Goal: Check status: Check status

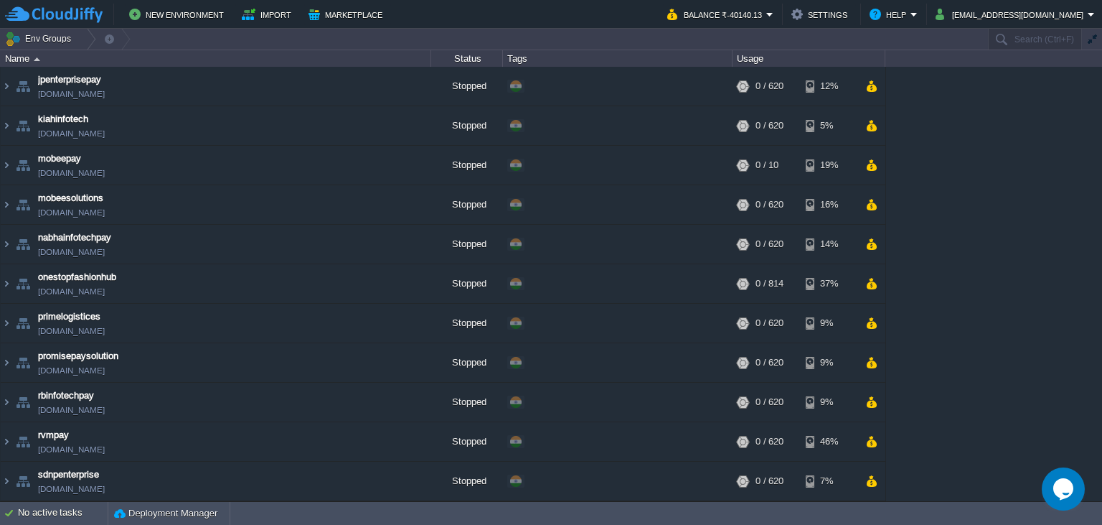
scroll to position [273, 0]
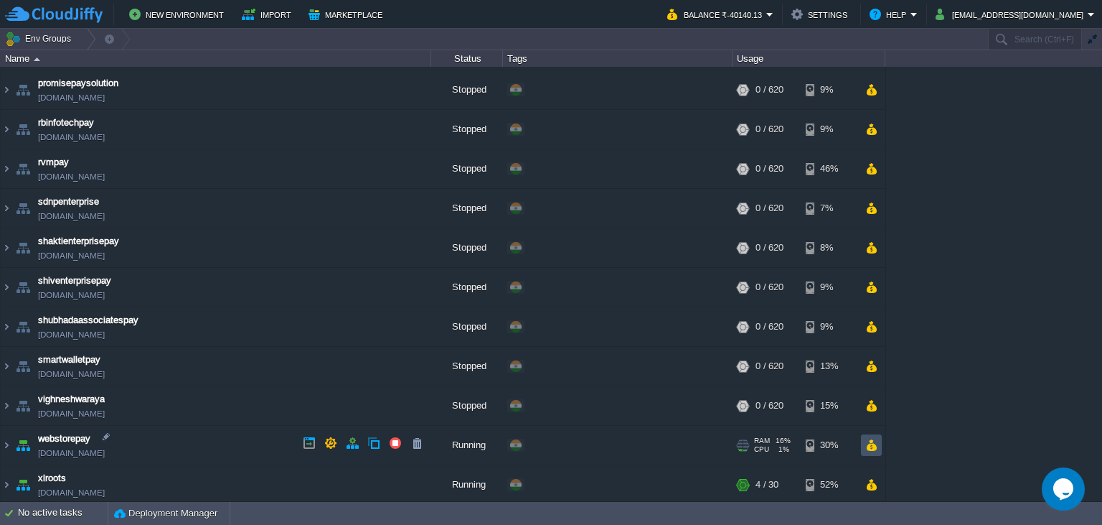
click at [871, 448] on button "button" at bounding box center [871, 444] width 12 height 13
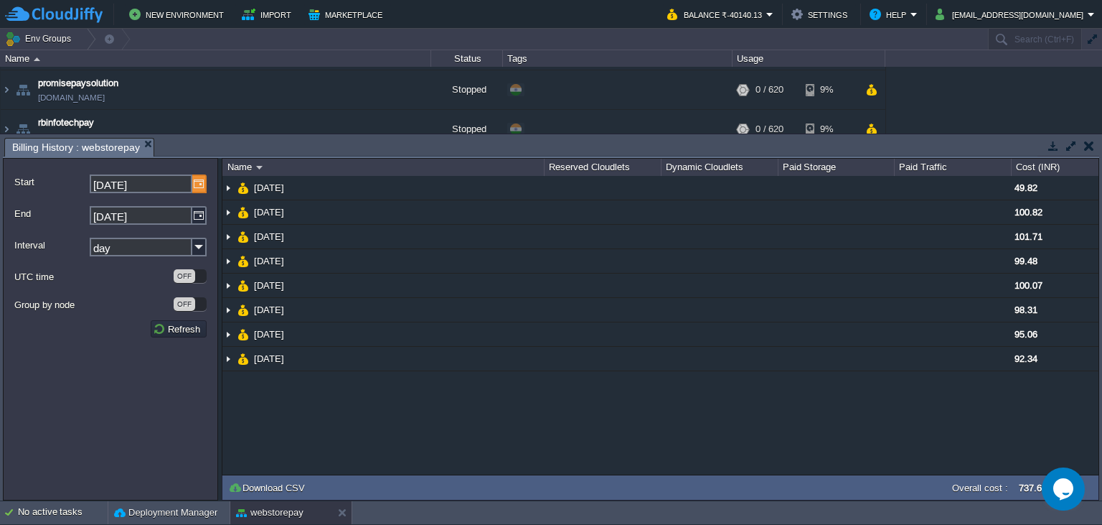
click at [202, 185] on img at bounding box center [199, 183] width 14 height 19
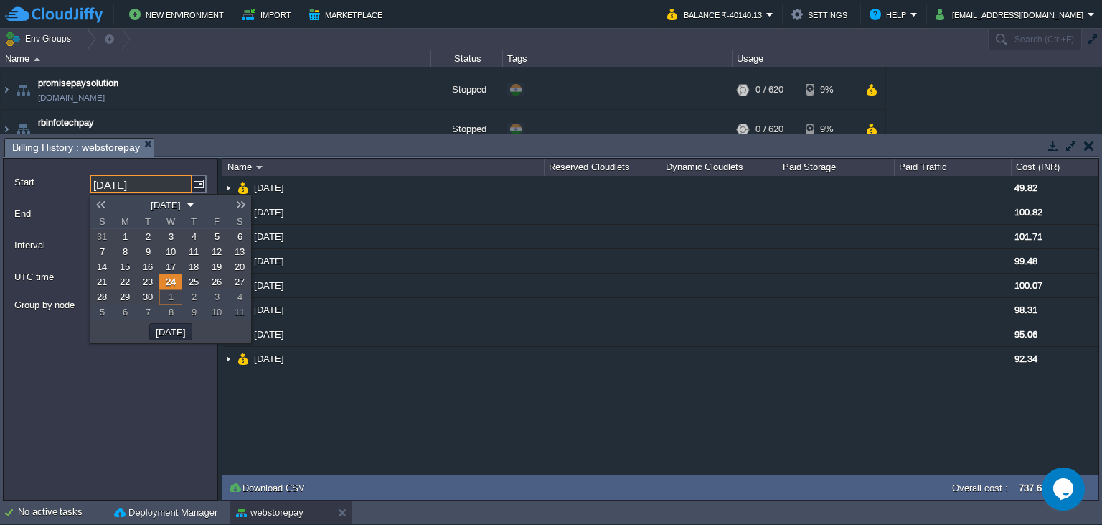
click at [126, 237] on span "1" at bounding box center [125, 236] width 5 height 11
type input "[DATE]"
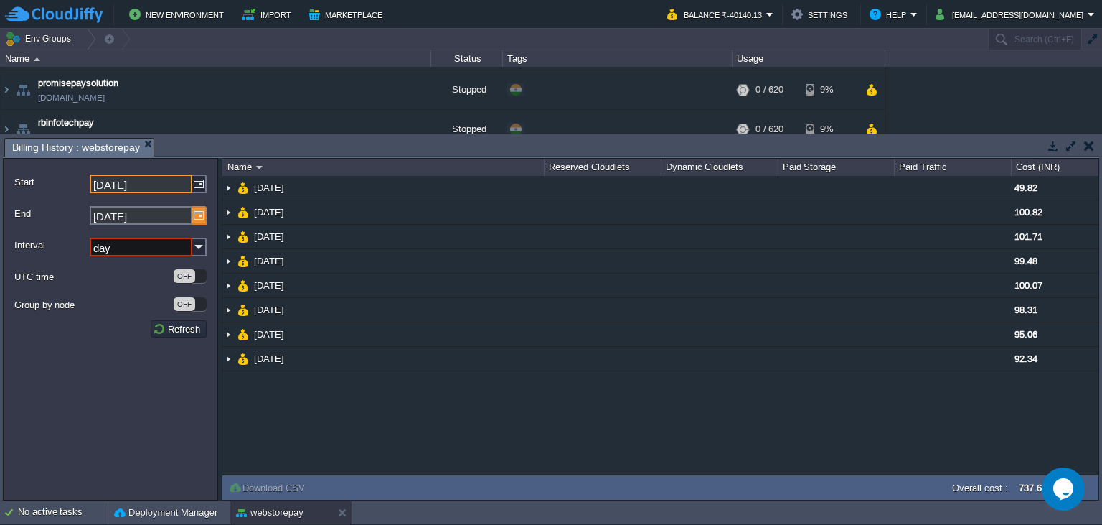
click at [197, 222] on img at bounding box center [199, 215] width 14 height 19
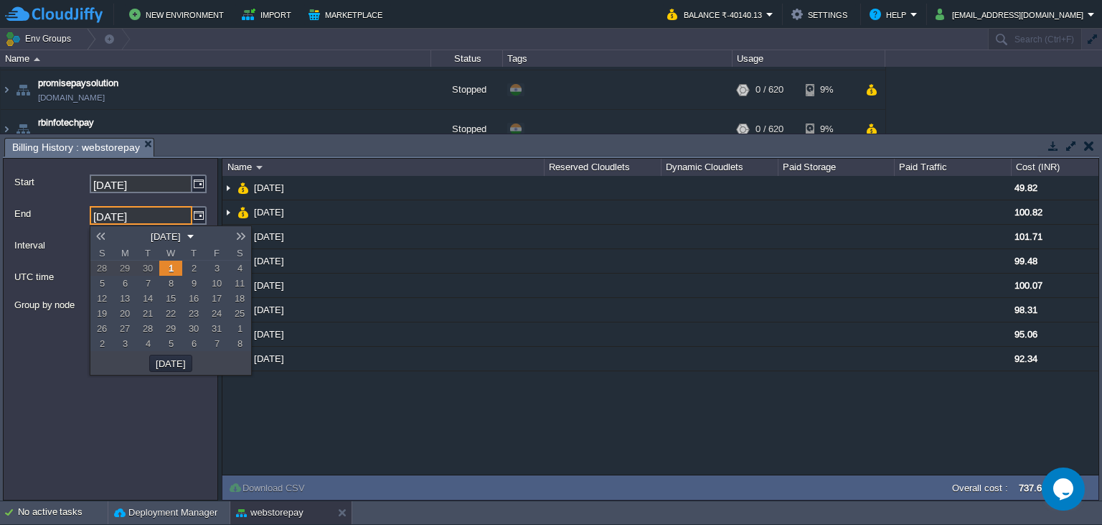
click at [154, 271] on link "30" at bounding box center [147, 267] width 23 height 15
type input "[DATE]"
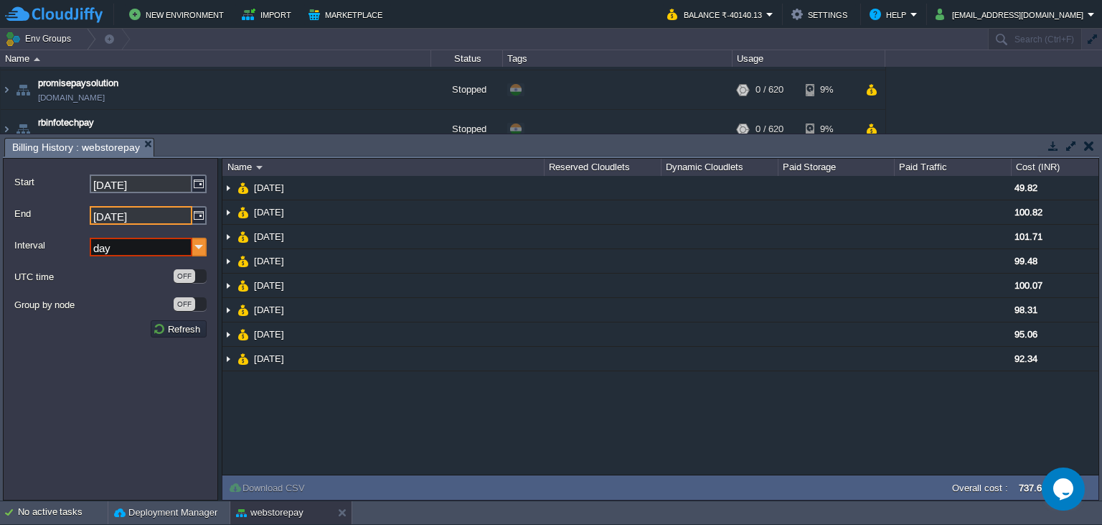
click at [199, 249] on img at bounding box center [199, 247] width 14 height 19
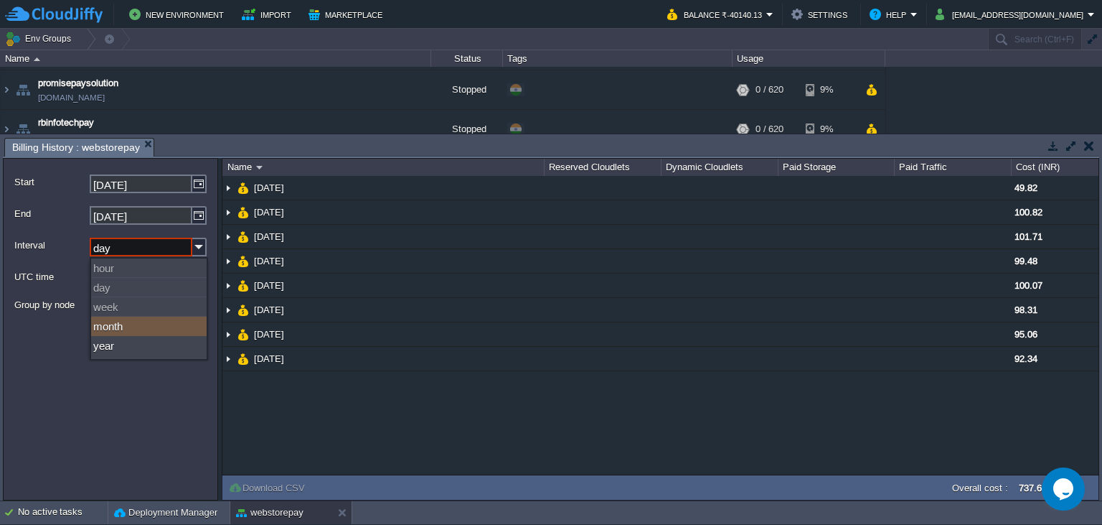
click at [116, 328] on div "month" at bounding box center [149, 325] width 116 height 19
type input "month"
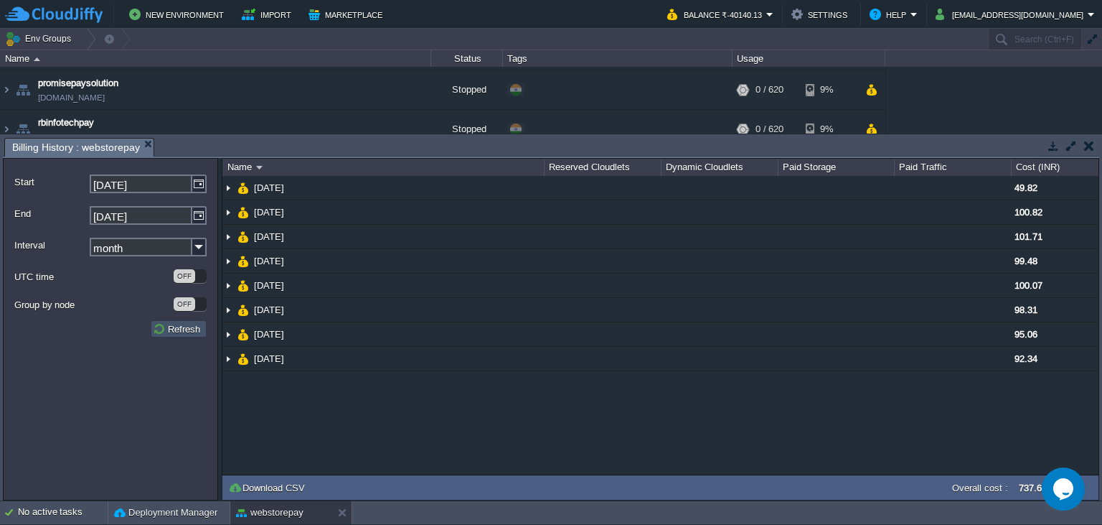
click at [177, 332] on button "Refresh" at bounding box center [179, 328] width 52 height 13
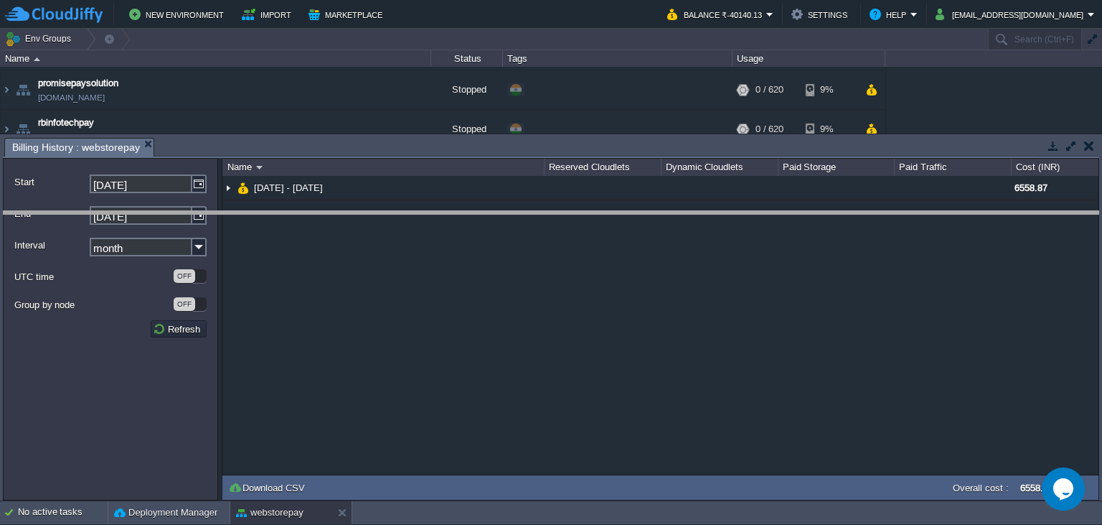
drag, startPoint x: 657, startPoint y: 148, endPoint x: 670, endPoint y: 221, distance: 74.2
click at [670, 221] on body "New Environment Import Marketplace Bonus ₹0.00 Upgrade Account Balance ₹-40140.…" at bounding box center [551, 262] width 1102 height 525
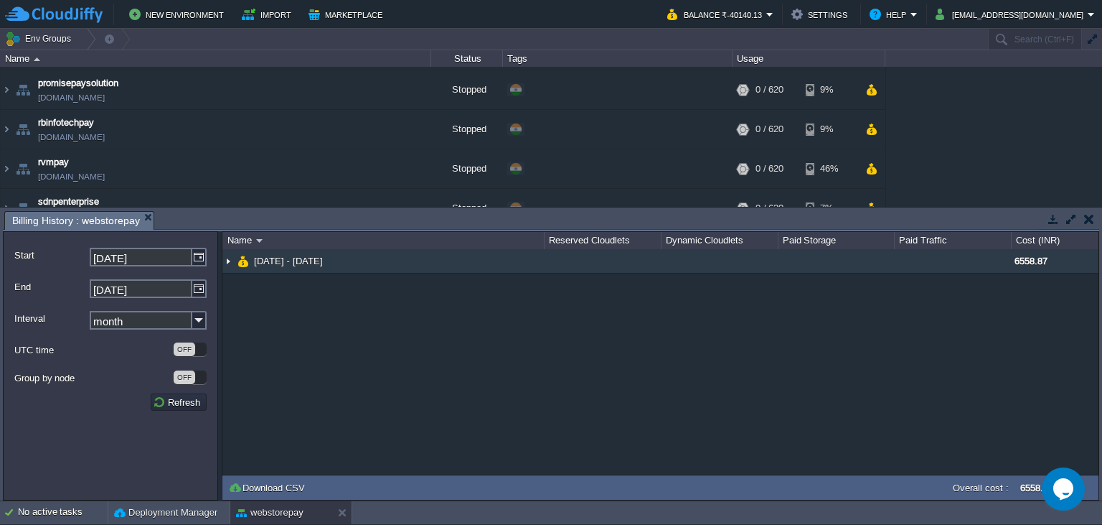
click at [230, 261] on img at bounding box center [227, 261] width 11 height 24
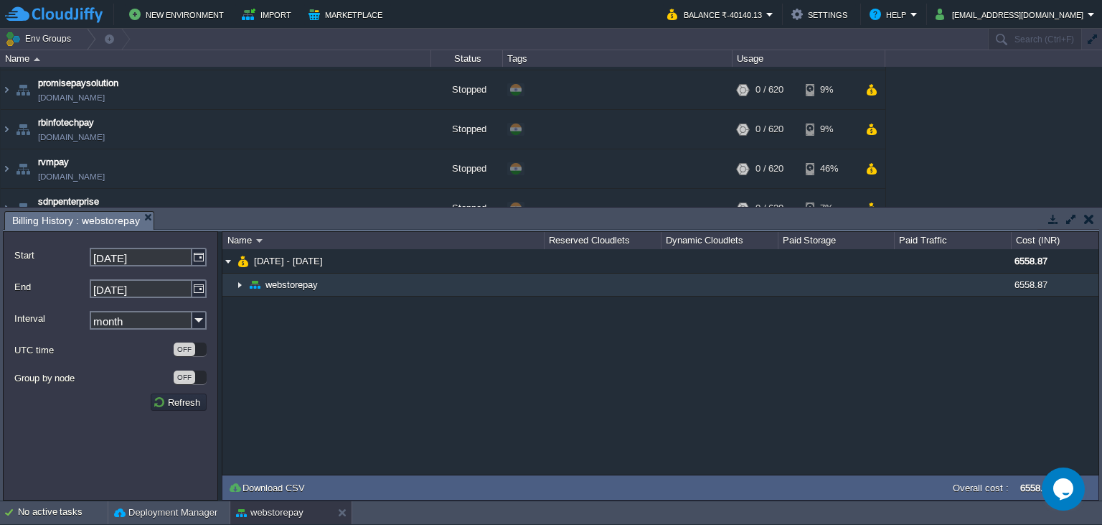
click at [237, 288] on img at bounding box center [239, 284] width 11 height 22
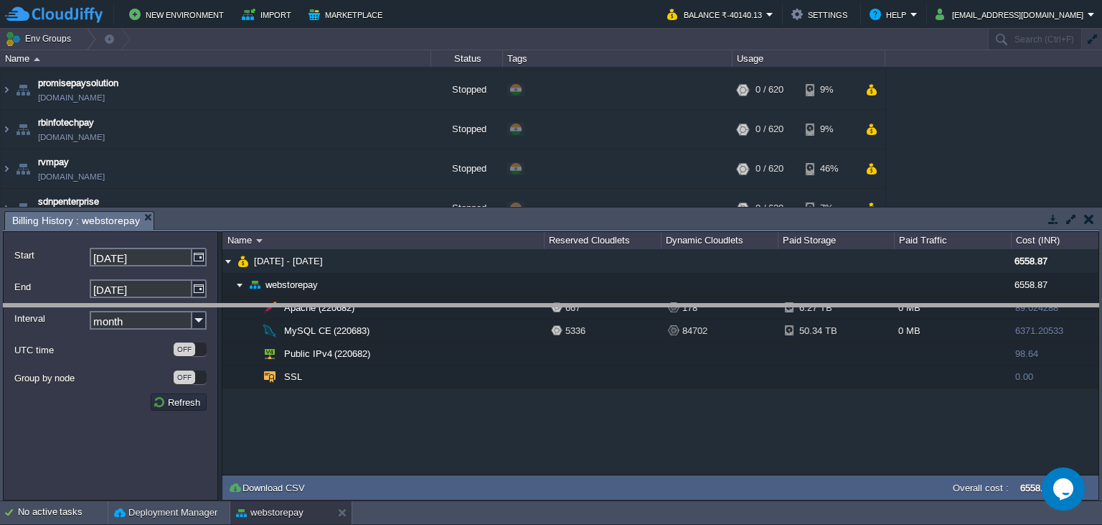
drag, startPoint x: 558, startPoint y: 219, endPoint x: 562, endPoint y: 311, distance: 92.7
click at [562, 311] on body "New Environment Import Marketplace Bonus ₹0.00 Upgrade Account Balance ₹-40140.…" at bounding box center [551, 262] width 1102 height 525
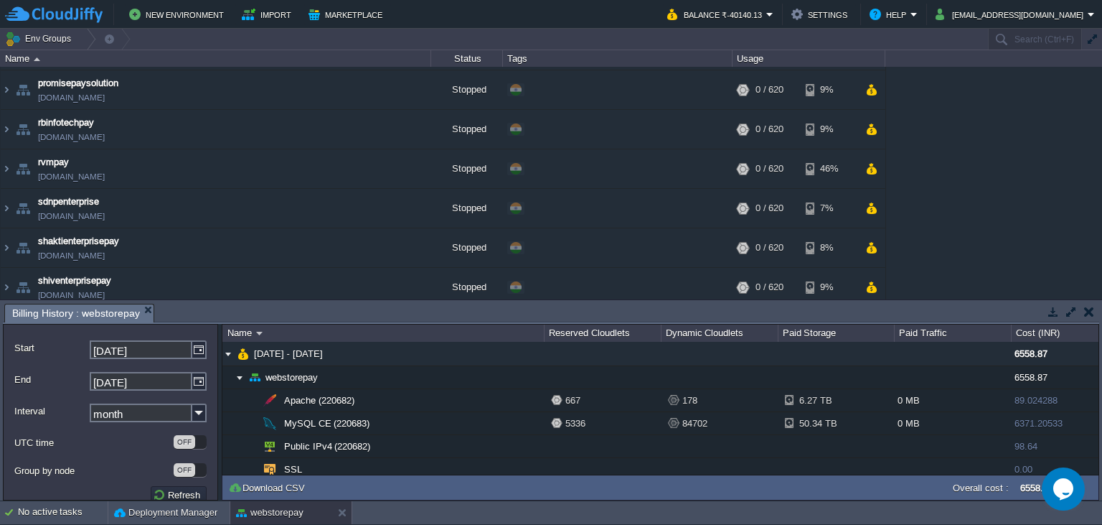
scroll to position [0, 0]
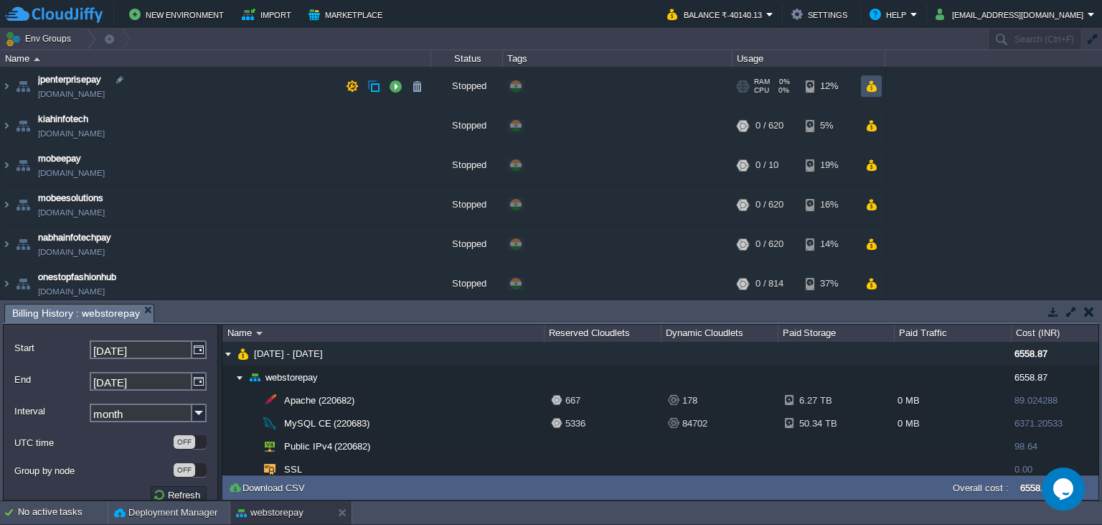
click at [874, 90] on button "button" at bounding box center [871, 86] width 12 height 13
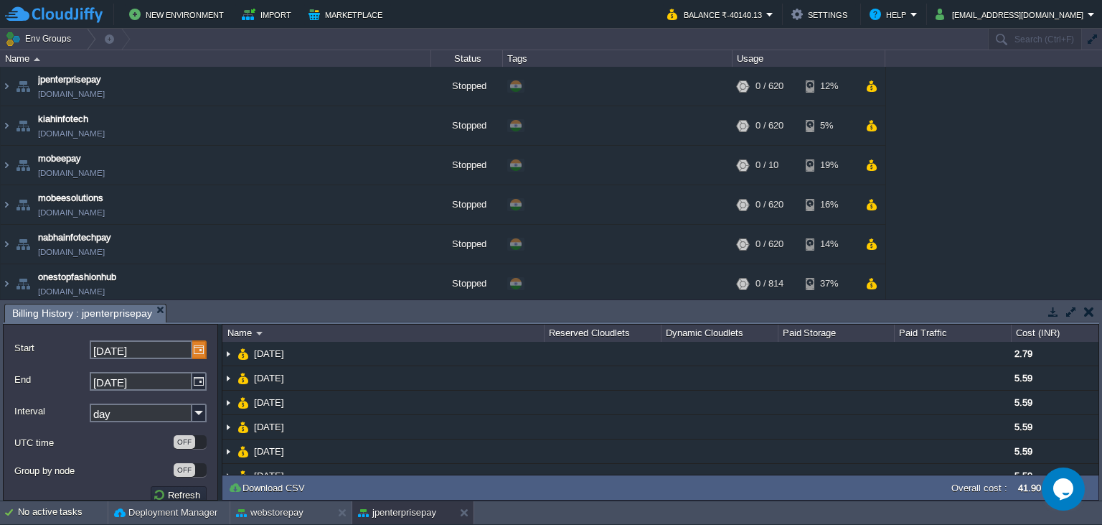
click at [197, 357] on img at bounding box center [199, 349] width 14 height 19
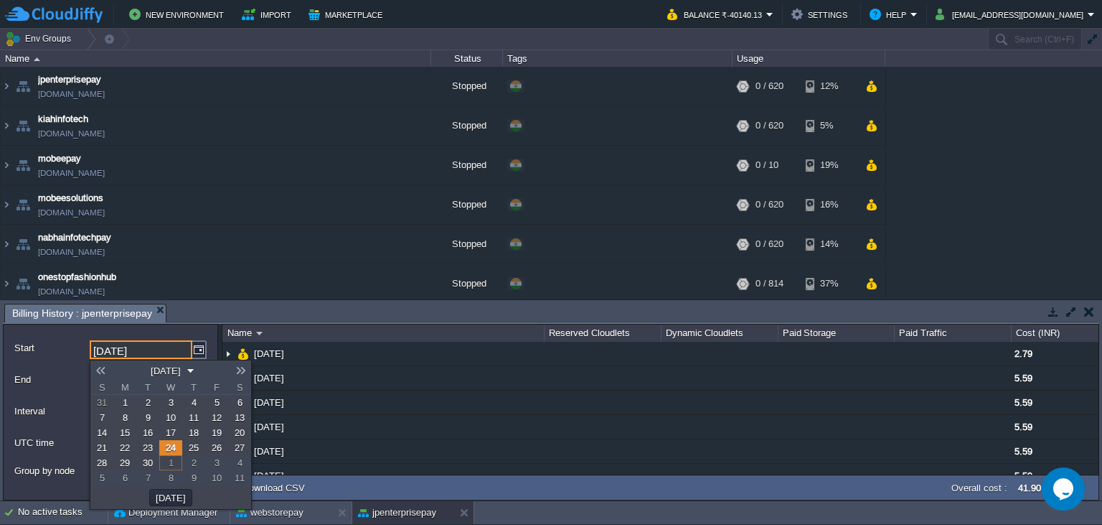
click at [129, 407] on link "1" at bounding box center [124, 402] width 23 height 15
type input "[DATE]"
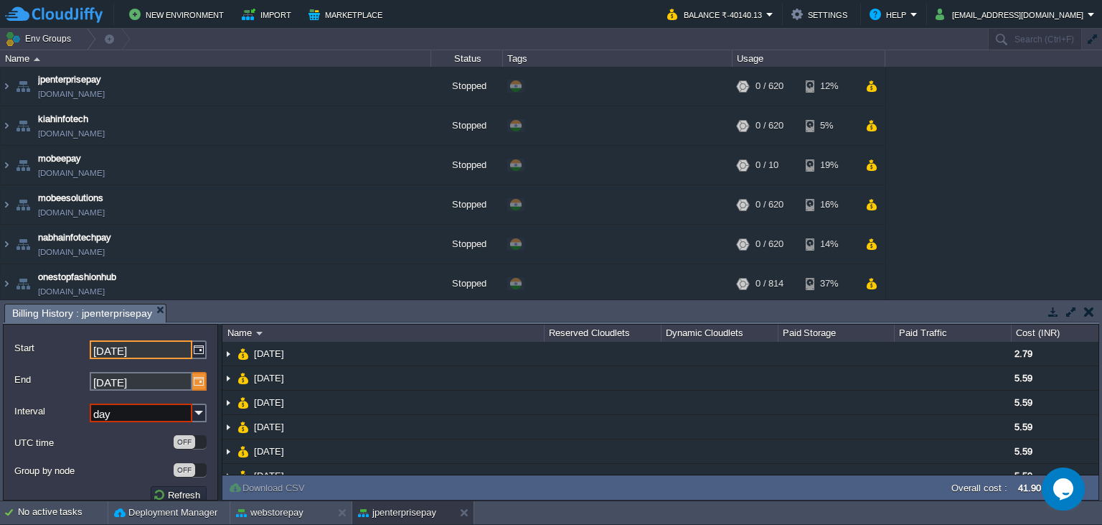
click at [198, 385] on img at bounding box center [199, 381] width 14 height 19
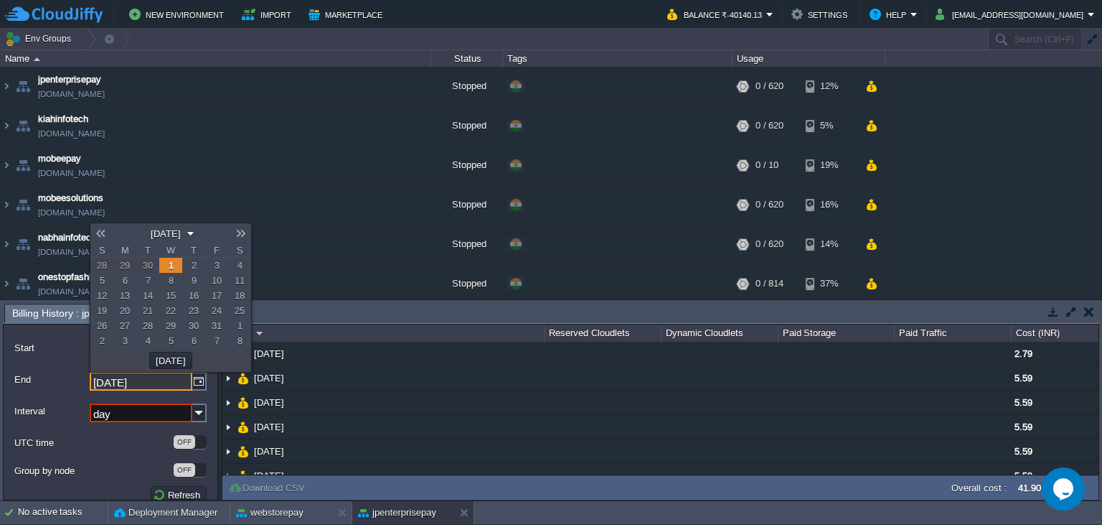
click at [156, 268] on link "30" at bounding box center [147, 265] width 23 height 15
type input "[DATE]"
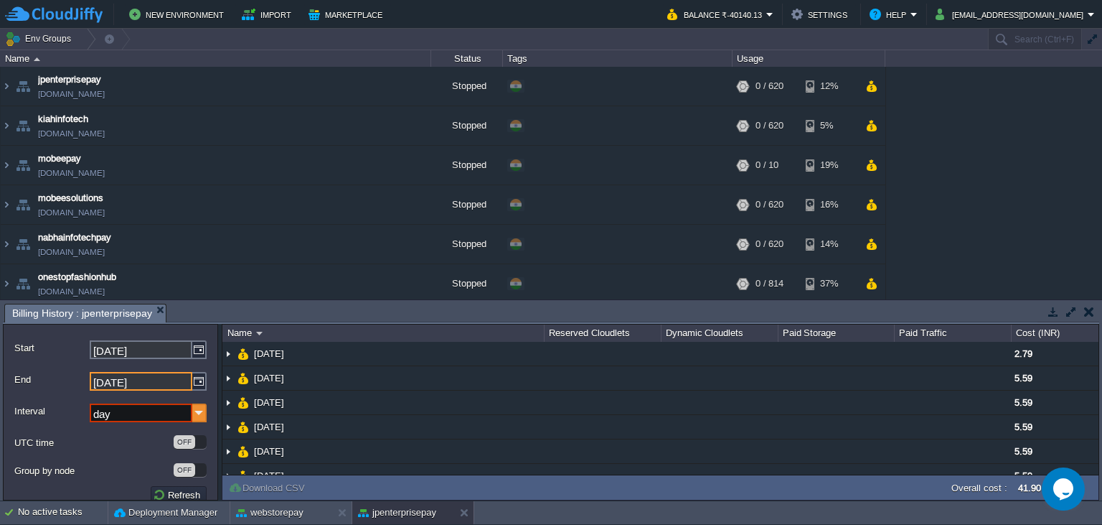
click at [199, 413] on img at bounding box center [199, 412] width 14 height 19
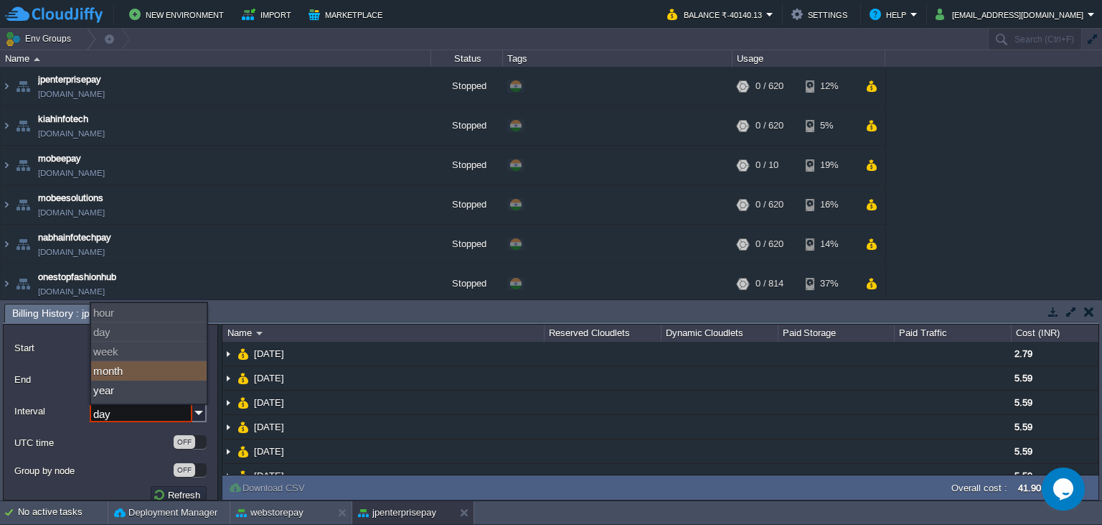
click at [182, 370] on div "month" at bounding box center [149, 370] width 116 height 19
type input "month"
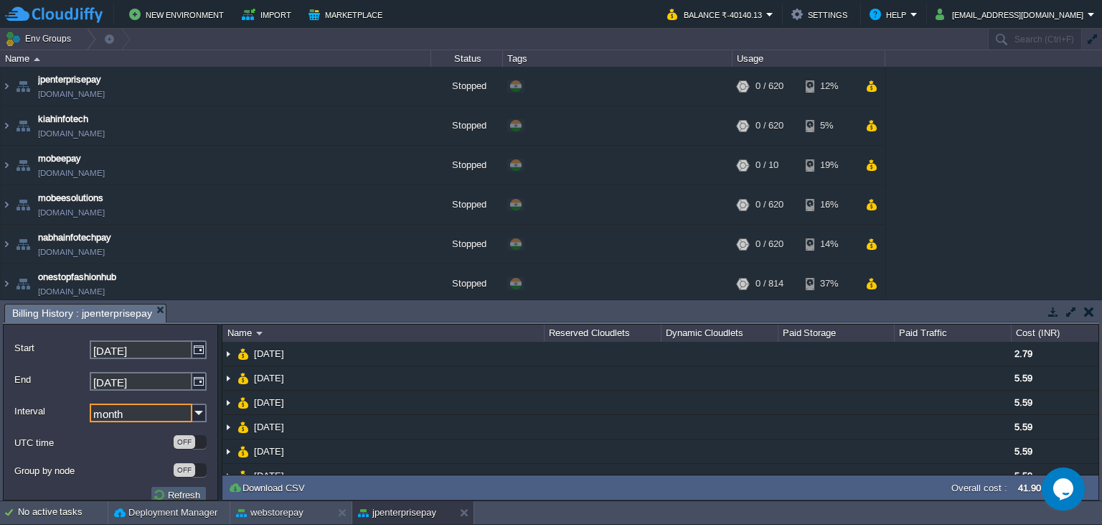
click at [166, 495] on button "Refresh" at bounding box center [179, 494] width 52 height 13
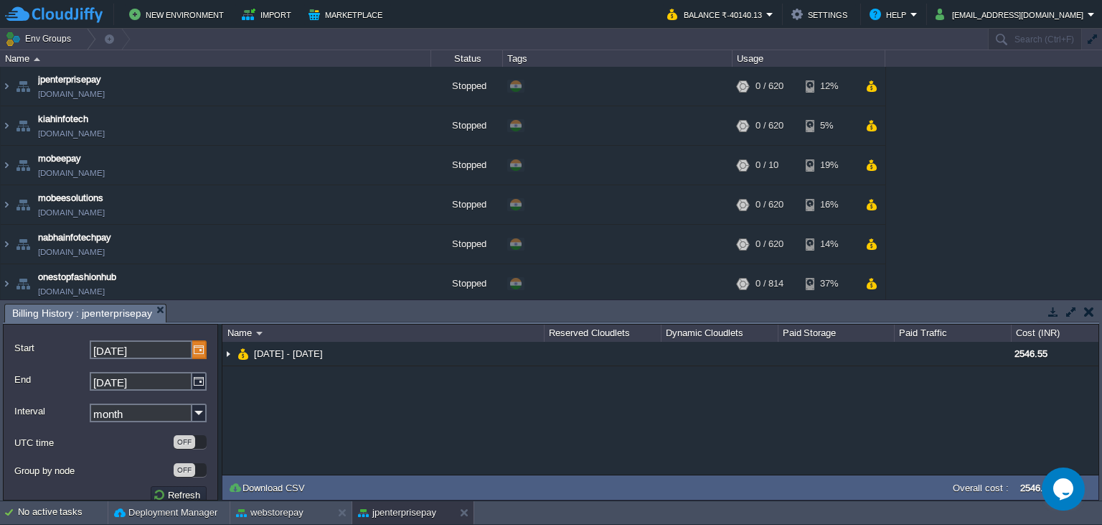
click at [202, 351] on img at bounding box center [199, 349] width 14 height 19
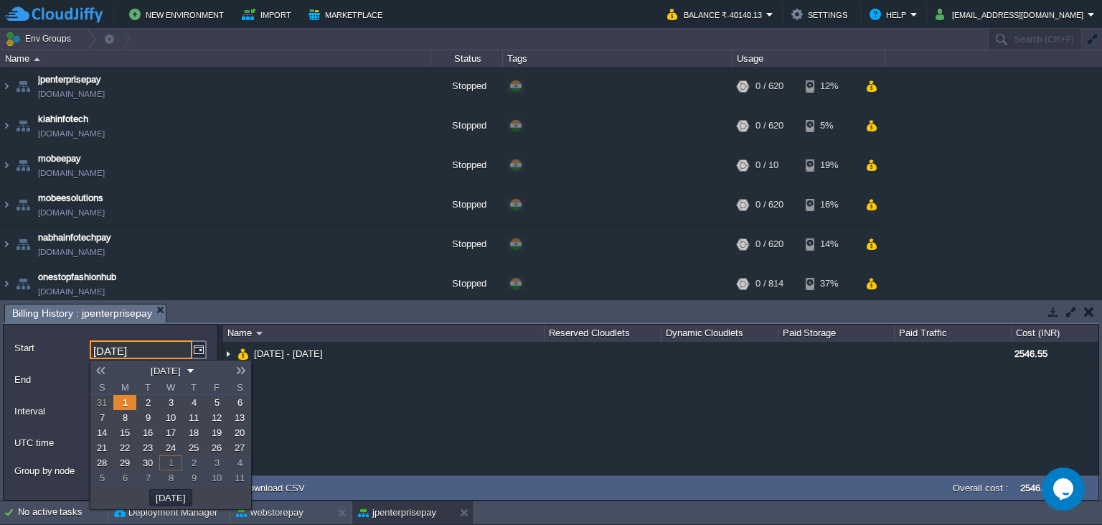
click at [107, 436] on span "14" at bounding box center [102, 432] width 10 height 11
type input "[DATE]"
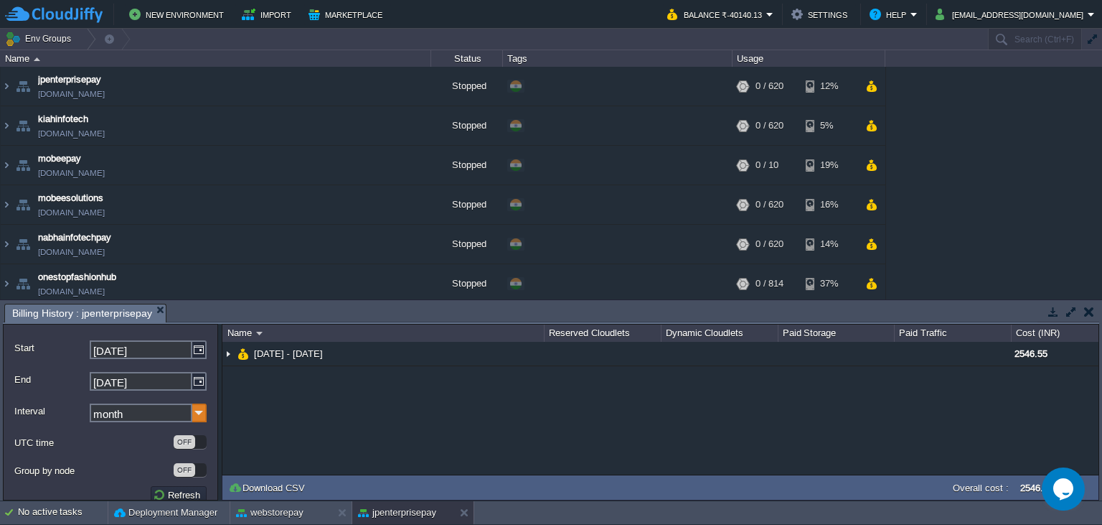
click at [199, 413] on img at bounding box center [199, 412] width 14 height 19
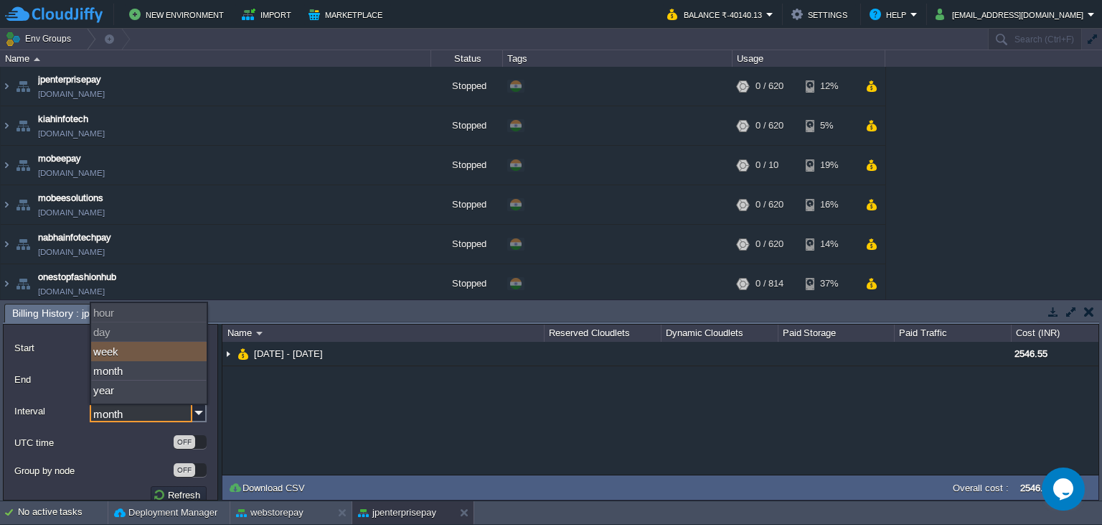
click at [157, 354] on div "week" at bounding box center [149, 351] width 116 height 19
type input "week"
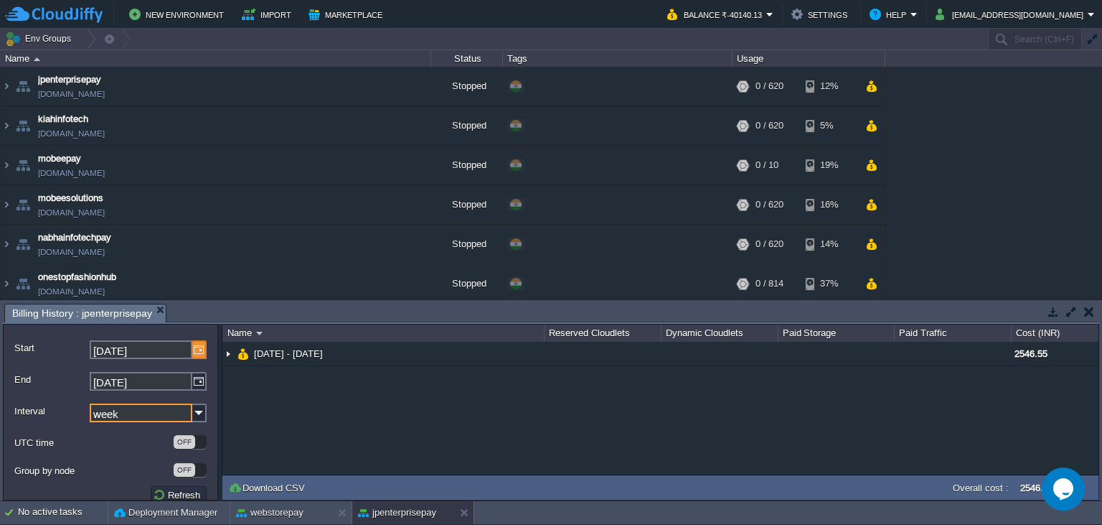
click at [197, 351] on img at bounding box center [199, 349] width 14 height 19
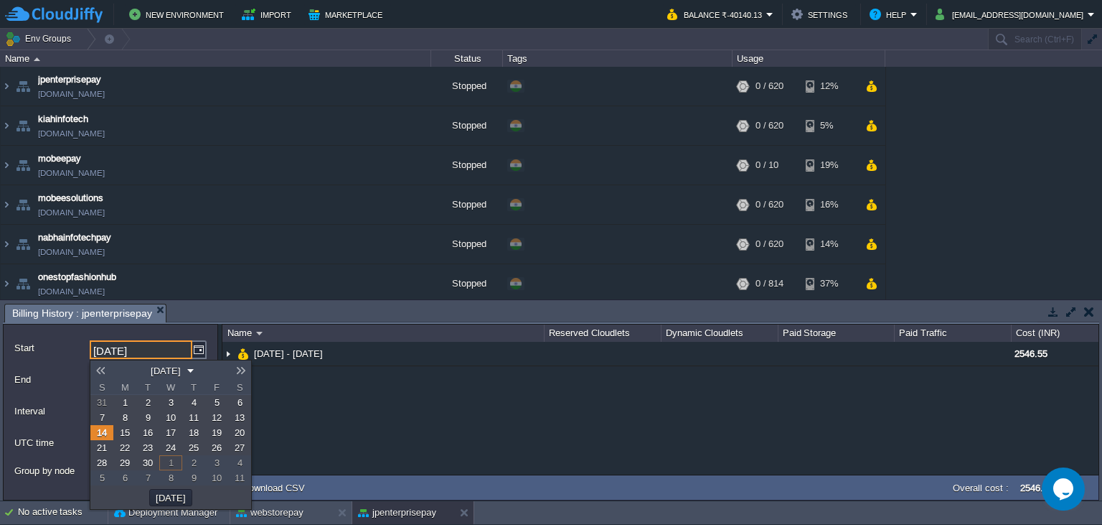
click at [128, 402] on link "1" at bounding box center [124, 402] width 23 height 15
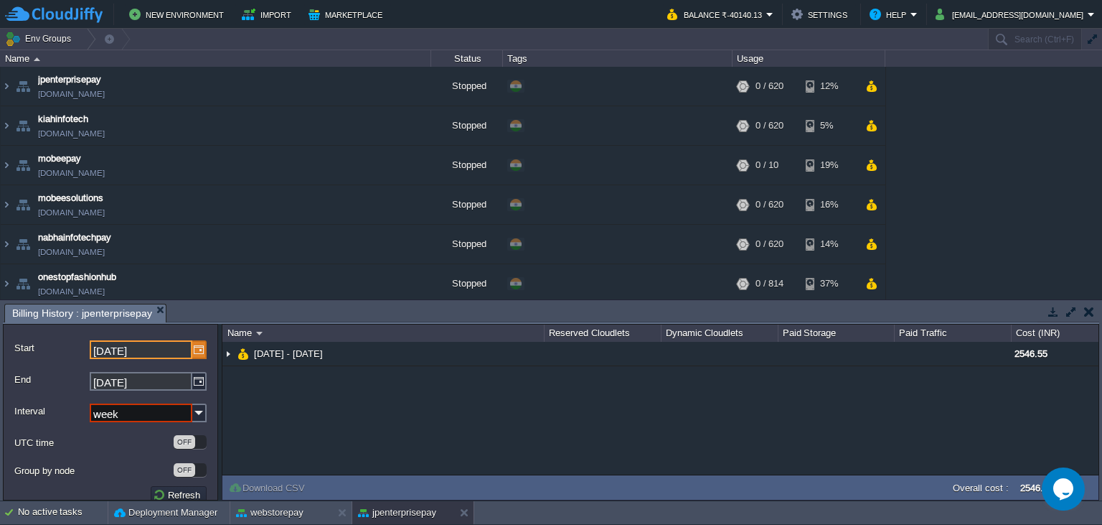
click at [202, 349] on img at bounding box center [199, 349] width 14 height 19
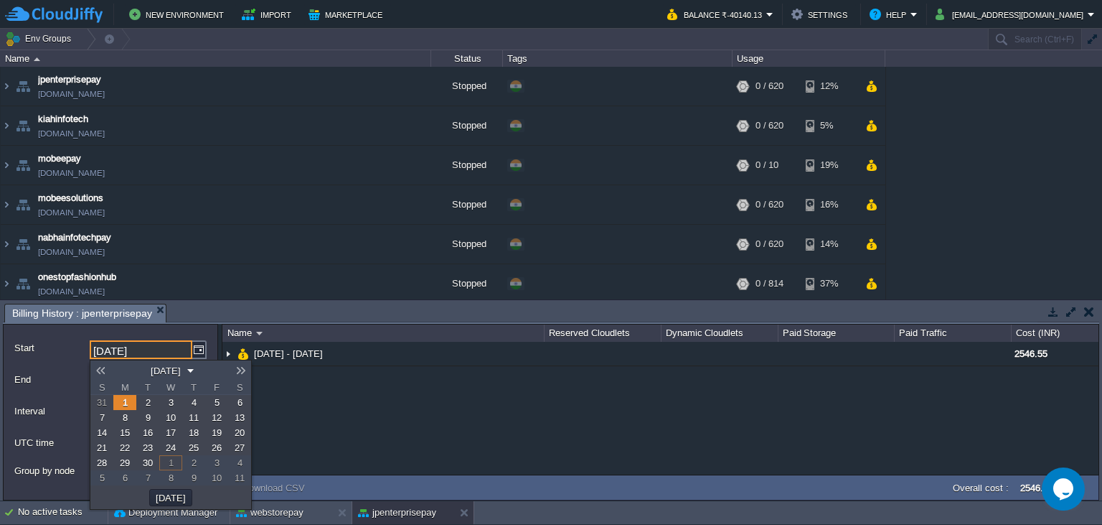
click at [105, 415] on link "7" at bounding box center [101, 417] width 23 height 15
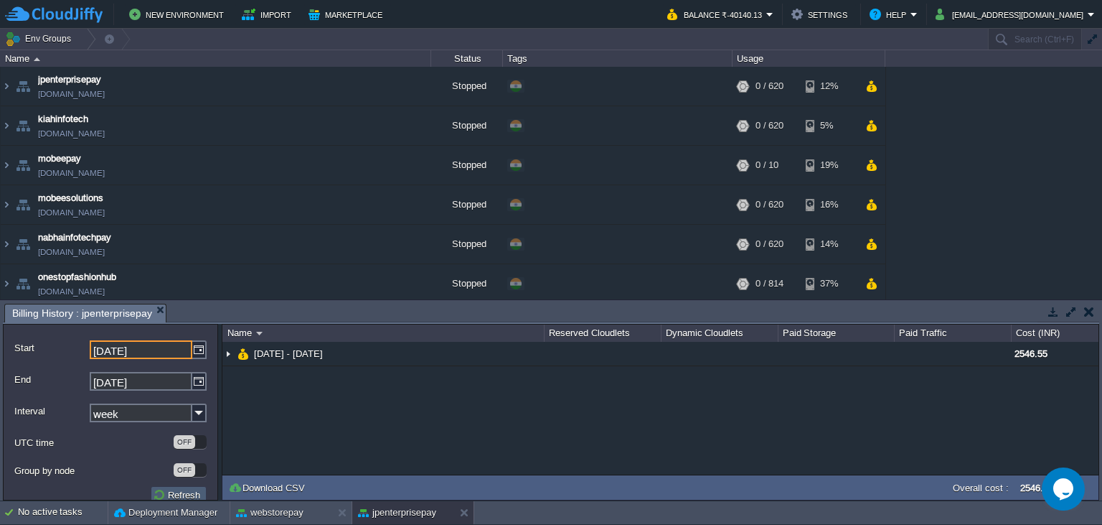
click at [184, 498] on button "Refresh" at bounding box center [179, 494] width 52 height 13
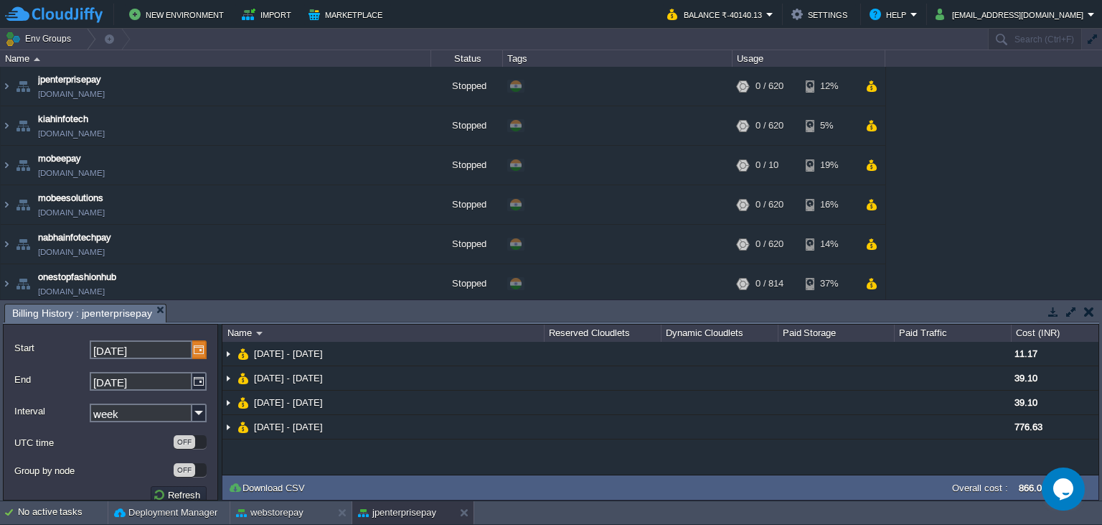
click at [196, 349] on img at bounding box center [199, 349] width 14 height 19
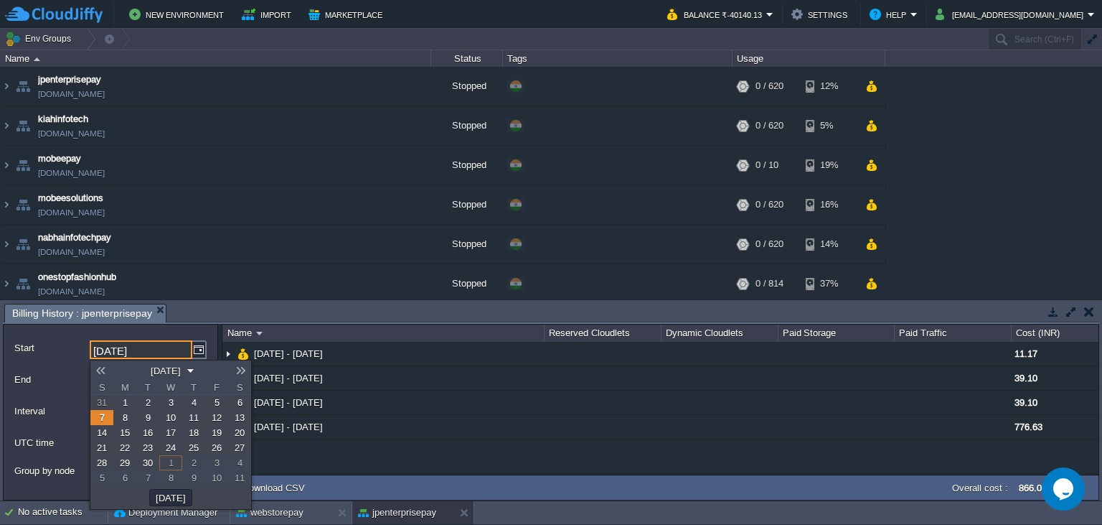
drag, startPoint x: 126, startPoint y: 408, endPoint x: 145, endPoint y: 400, distance: 20.3
click at [127, 408] on link "1" at bounding box center [124, 402] width 23 height 15
type input "[DATE]"
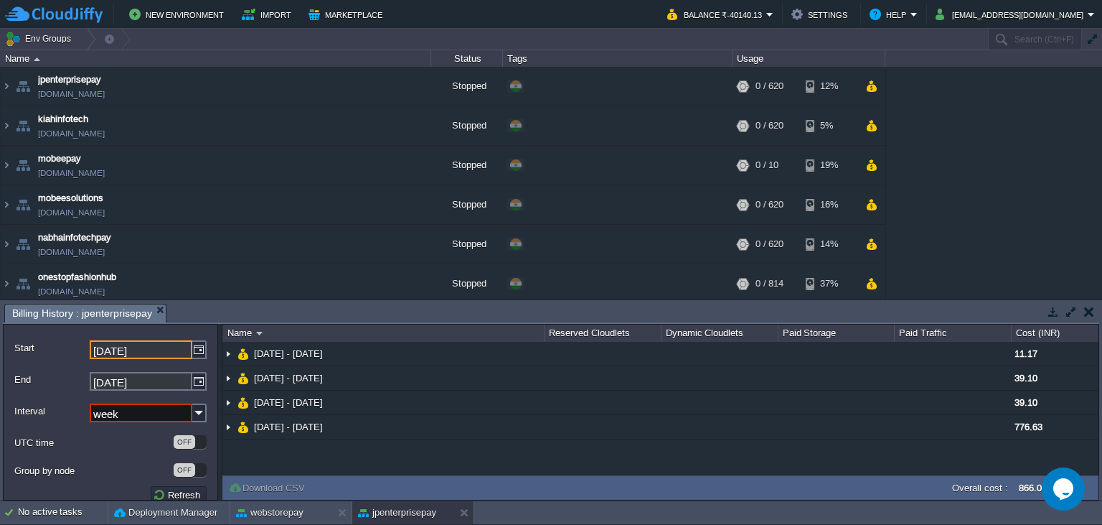
click at [205, 381] on img at bounding box center [199, 381] width 14 height 19
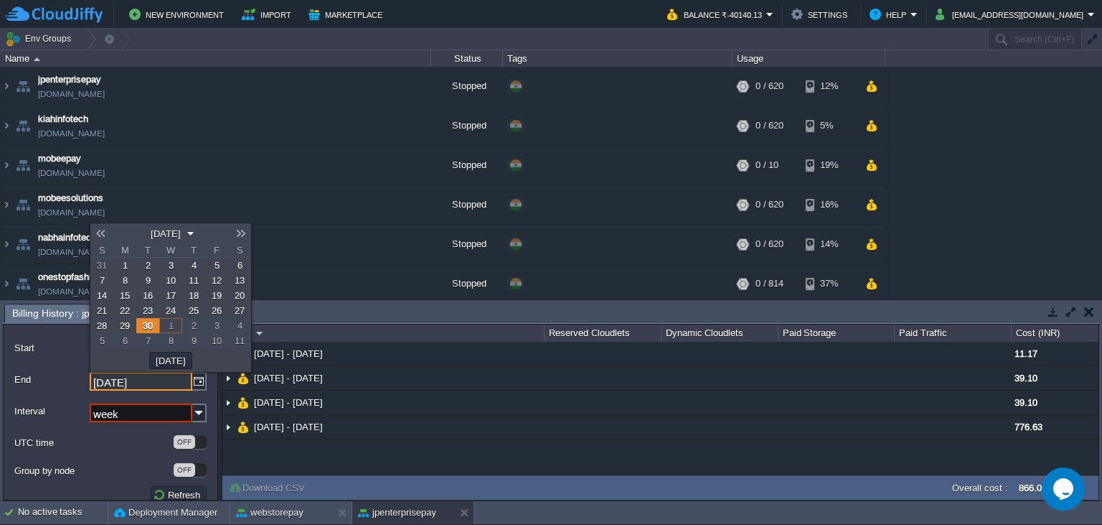
click at [240, 283] on span "13" at bounding box center [240, 280] width 10 height 11
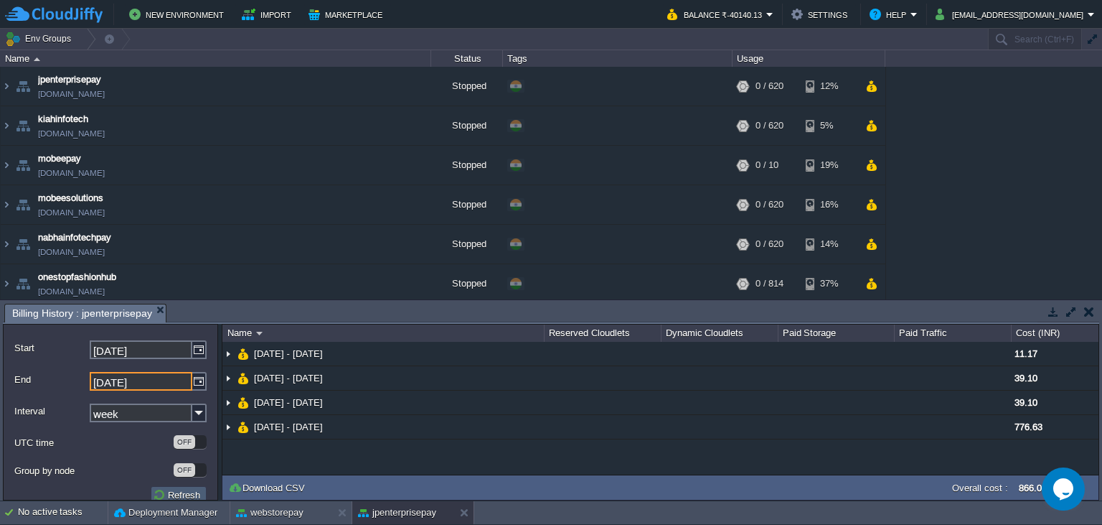
click at [197, 492] on button "Refresh" at bounding box center [179, 494] width 52 height 13
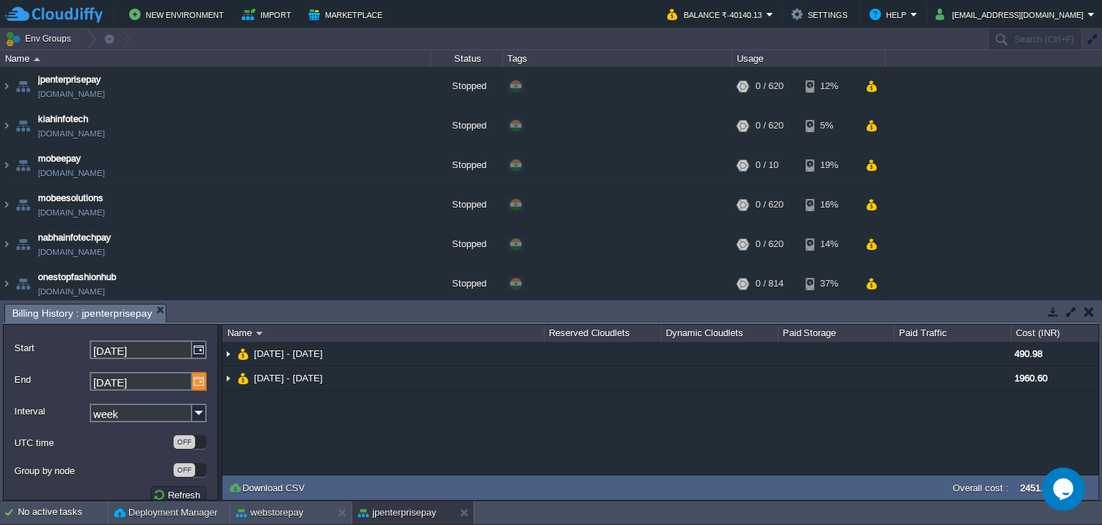
click at [202, 377] on img at bounding box center [199, 381] width 14 height 19
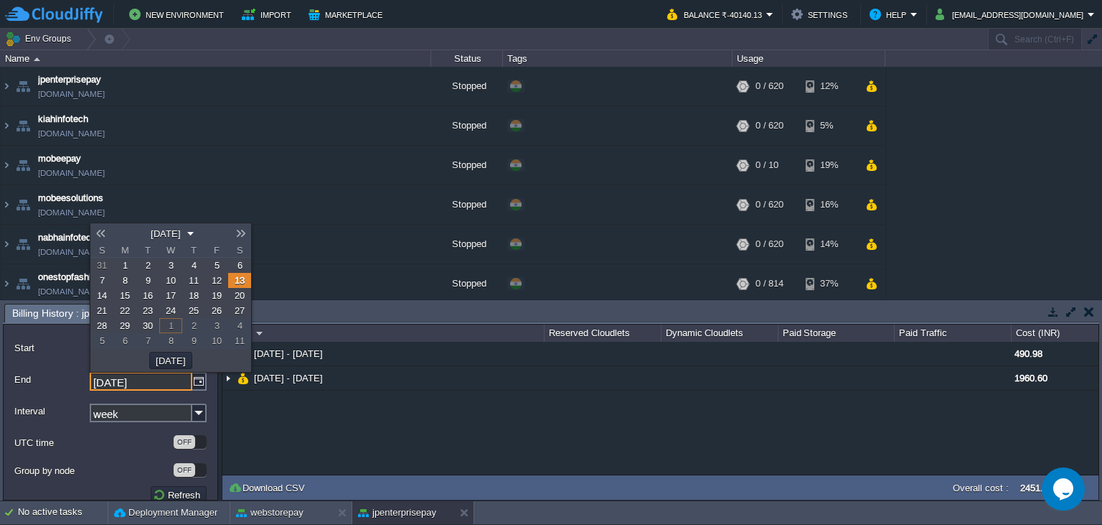
click at [145, 324] on span "30" at bounding box center [148, 325] width 10 height 11
type input "[DATE]"
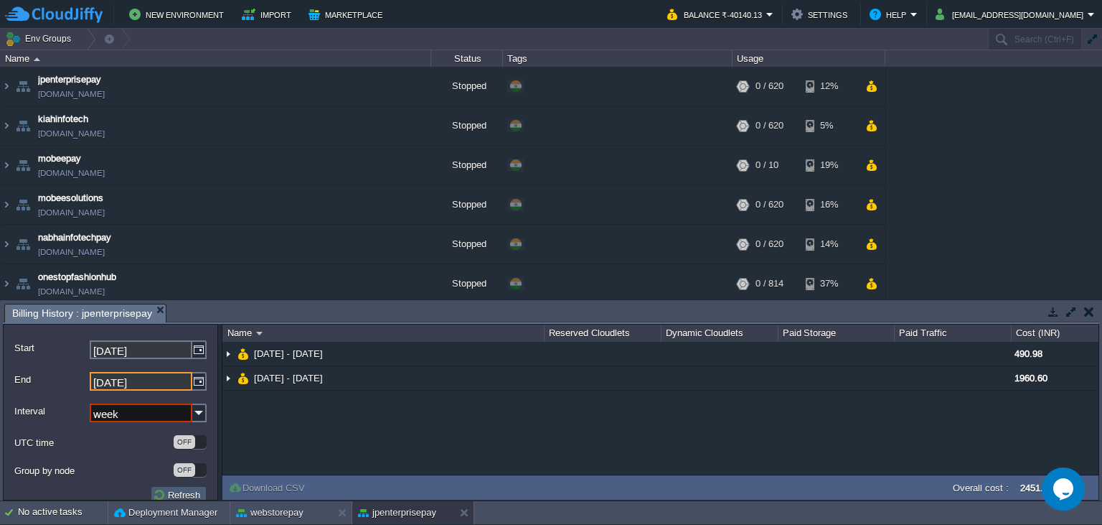
click at [191, 491] on button "Refresh" at bounding box center [179, 494] width 52 height 13
click at [191, 494] on button "Refresh" at bounding box center [179, 494] width 52 height 13
click at [201, 414] on img at bounding box center [199, 412] width 14 height 19
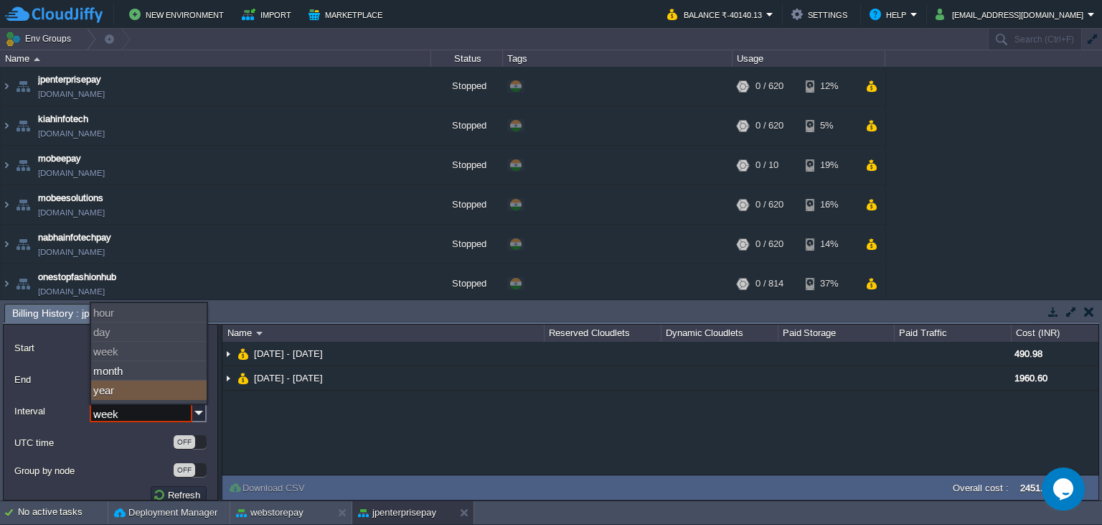
click at [108, 471] on label "Group by node" at bounding box center [93, 470] width 158 height 15
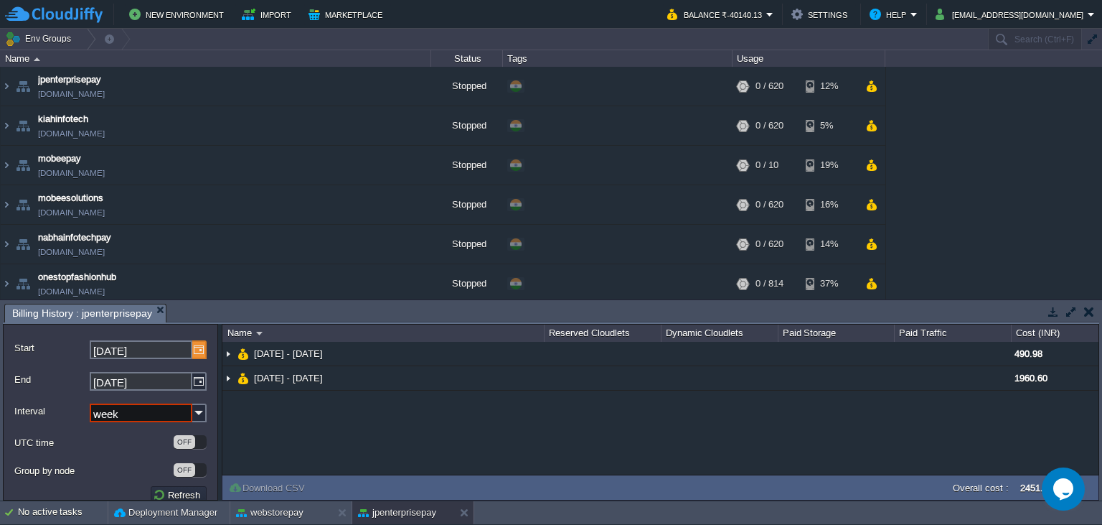
click at [200, 354] on img at bounding box center [199, 349] width 14 height 19
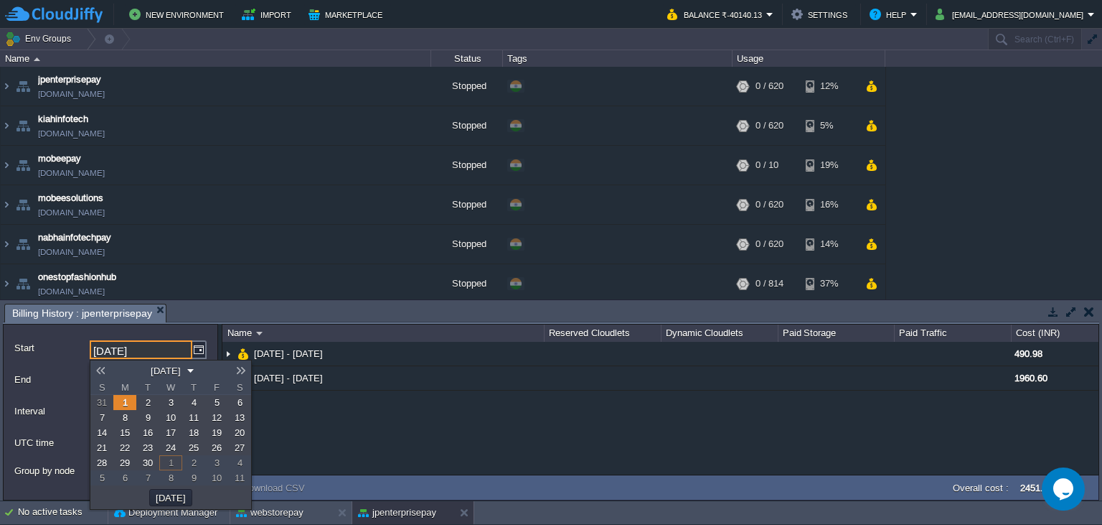
click at [109, 431] on link "14" at bounding box center [101, 432] width 23 height 15
type input "[DATE]"
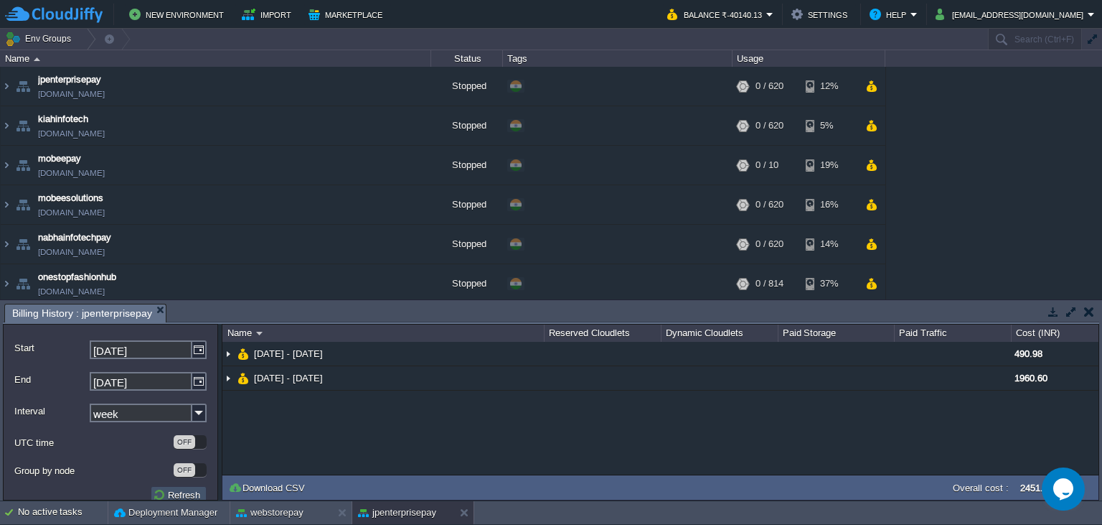
click at [189, 498] on button "Refresh" at bounding box center [179, 494] width 52 height 13
click at [461, 509] on button at bounding box center [467, 512] width 14 height 14
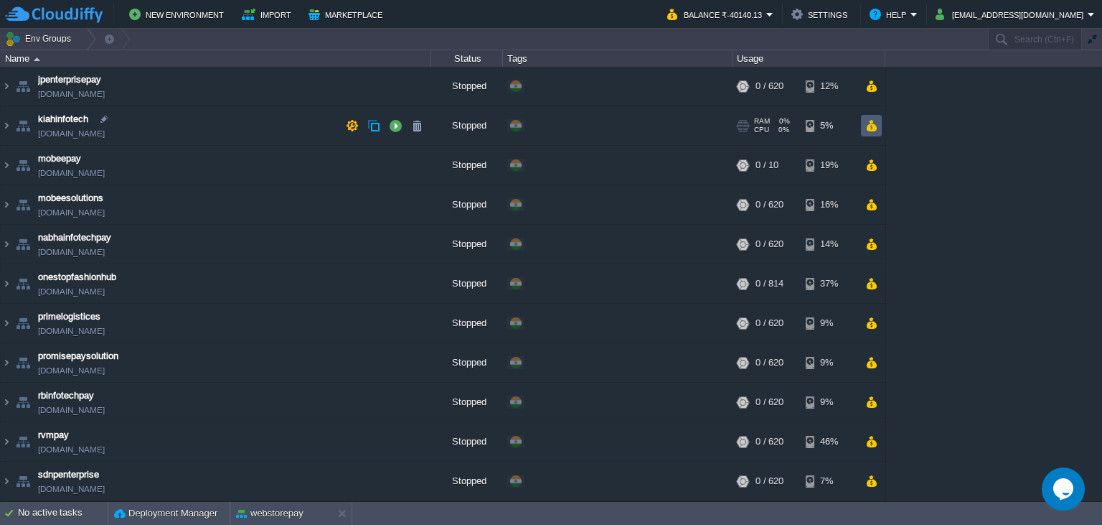
click at [871, 128] on button "button" at bounding box center [871, 125] width 12 height 13
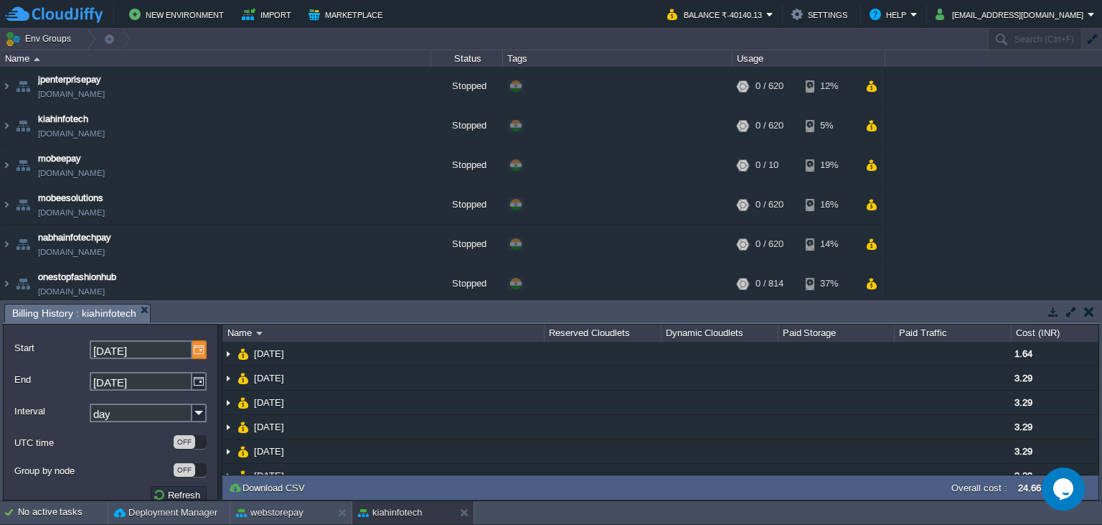
click at [199, 350] on img at bounding box center [199, 349] width 14 height 19
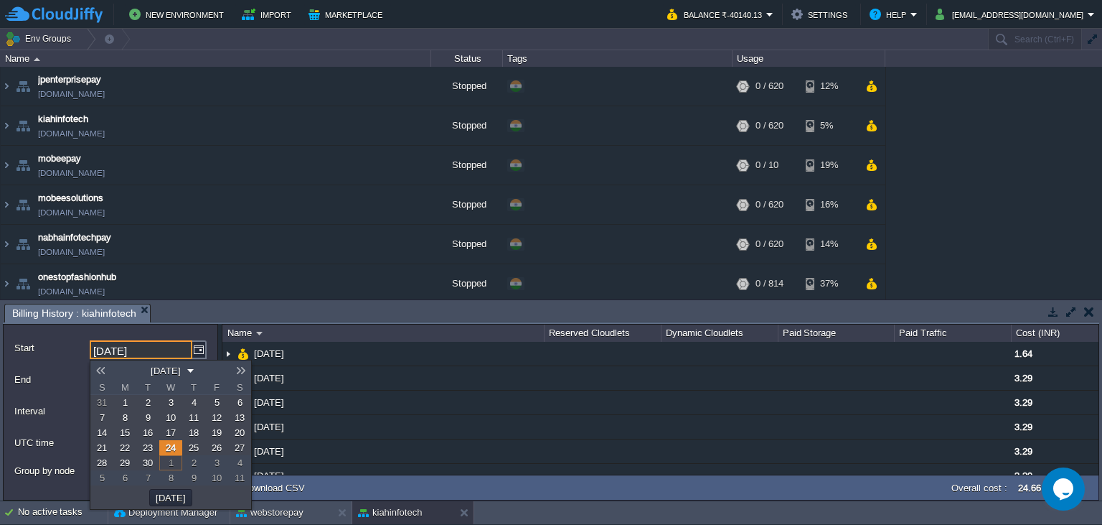
click at [130, 404] on link "1" at bounding box center [124, 402] width 23 height 15
type input "[DATE]"
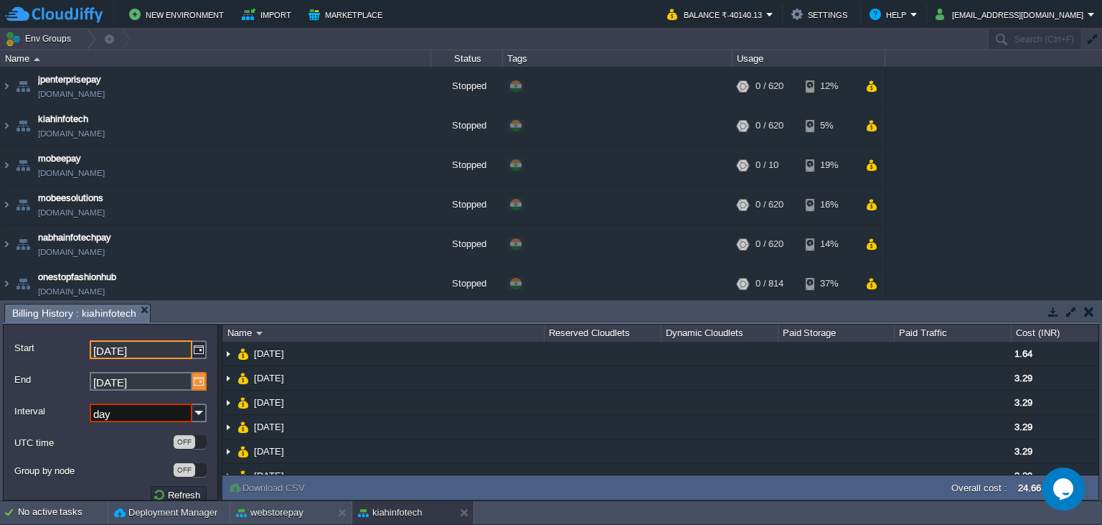
click at [202, 386] on img at bounding box center [199, 381] width 14 height 19
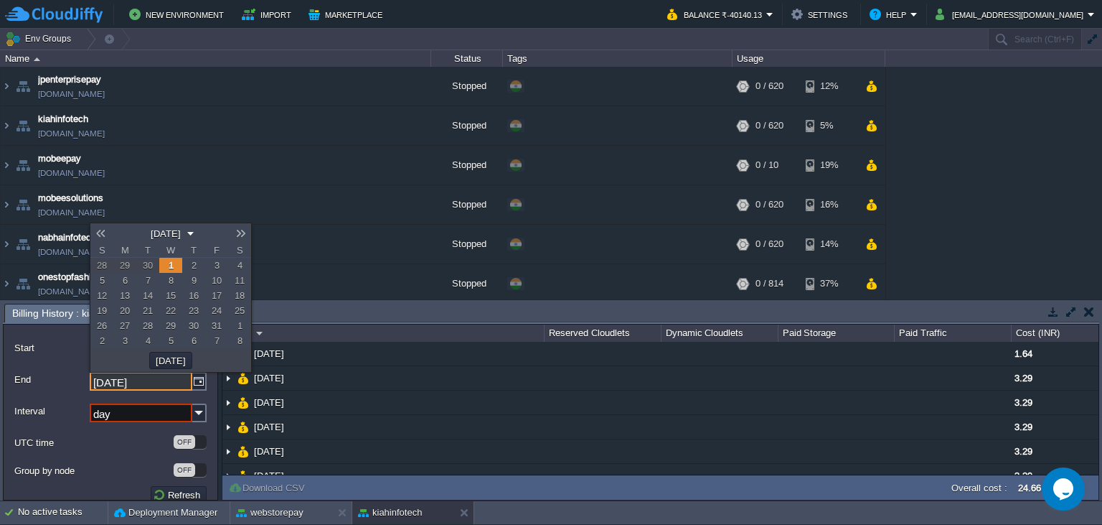
click at [196, 321] on span "30" at bounding box center [194, 325] width 10 height 11
click at [149, 261] on span "30" at bounding box center [148, 265] width 10 height 11
type input "[DATE]"
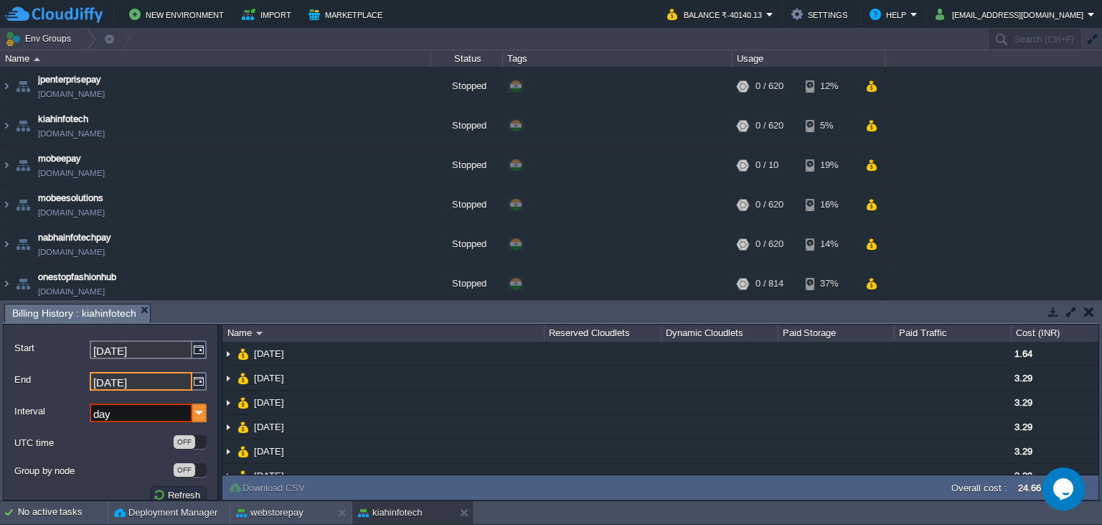
click at [201, 410] on img at bounding box center [199, 412] width 14 height 19
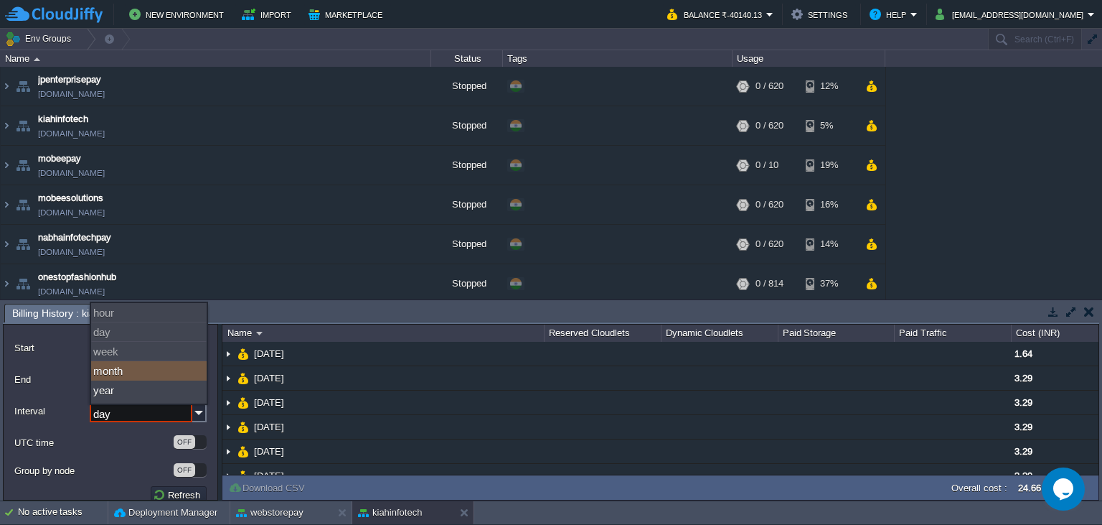
click at [174, 375] on div "month" at bounding box center [149, 370] width 116 height 19
type input "month"
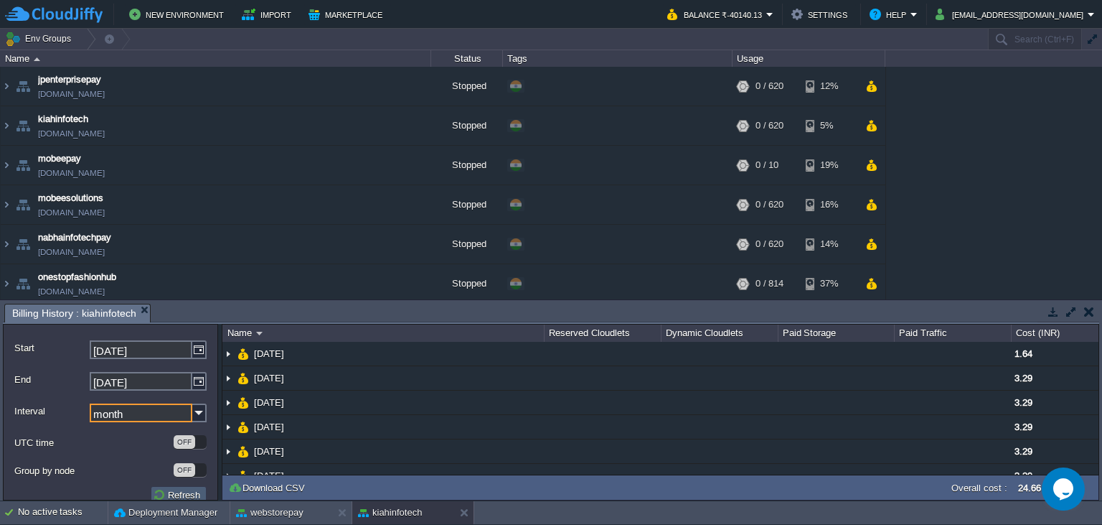
click at [185, 493] on button "Refresh" at bounding box center [179, 494] width 52 height 13
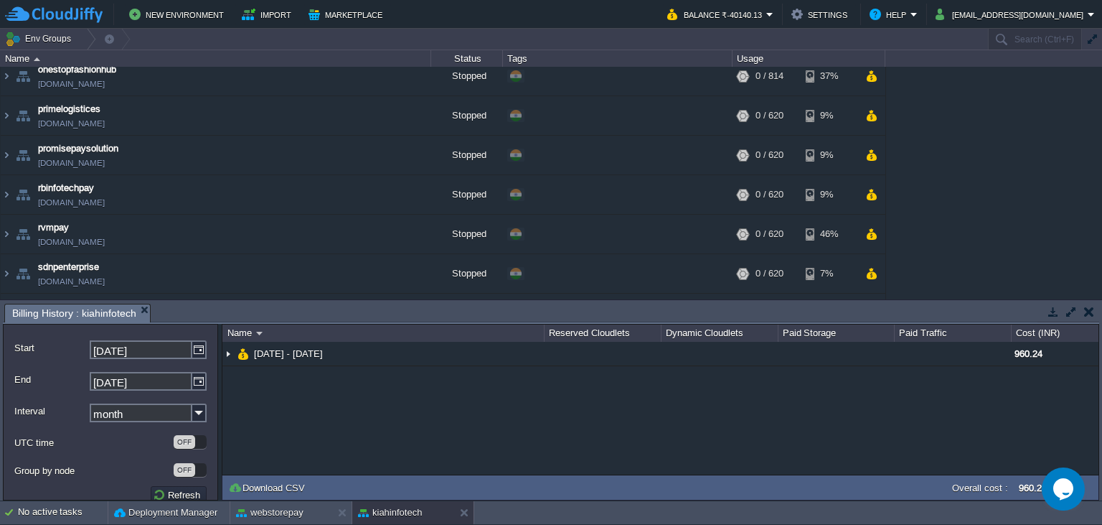
scroll to position [261, 0]
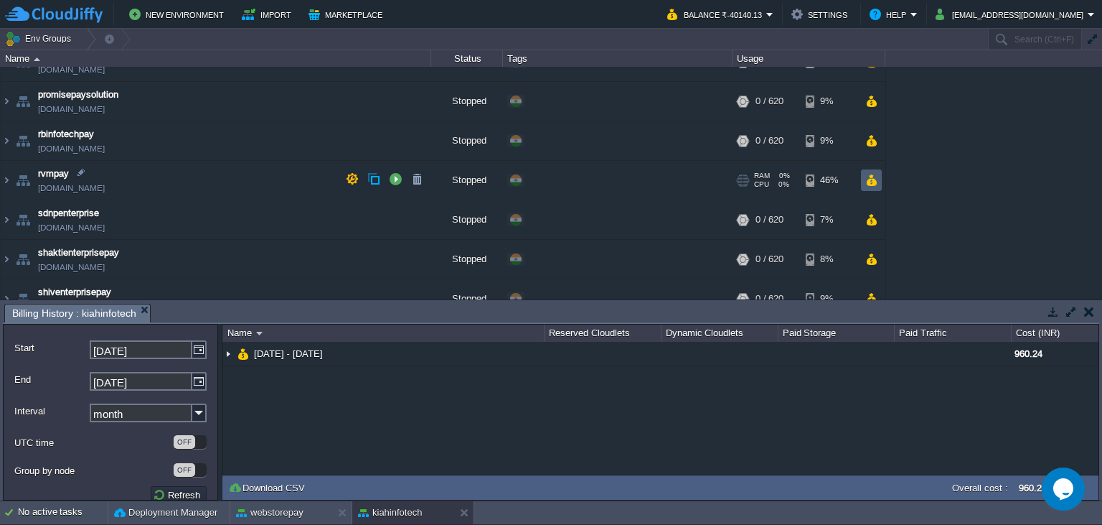
click at [877, 184] on button "button" at bounding box center [871, 180] width 12 height 13
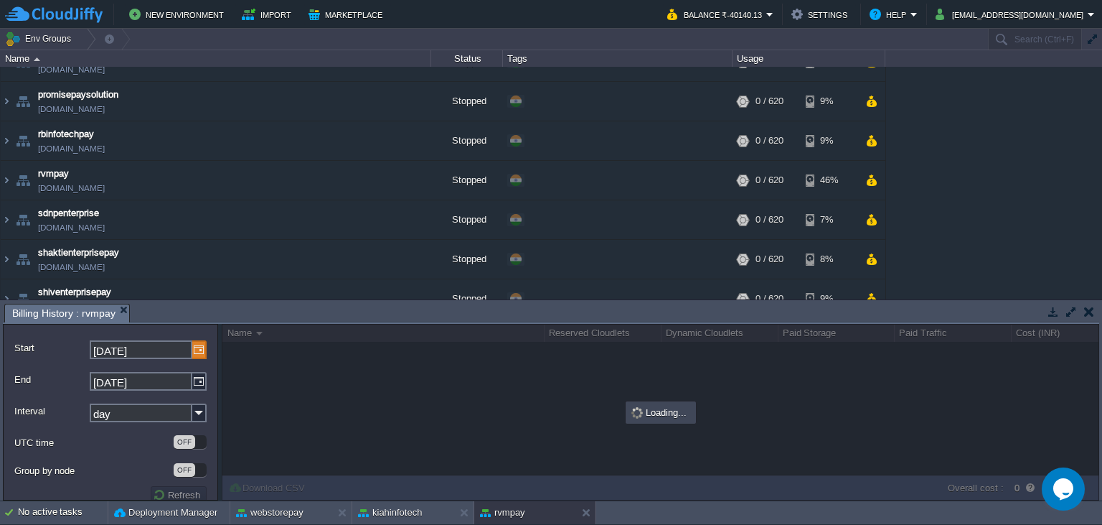
click at [199, 353] on img at bounding box center [199, 349] width 14 height 19
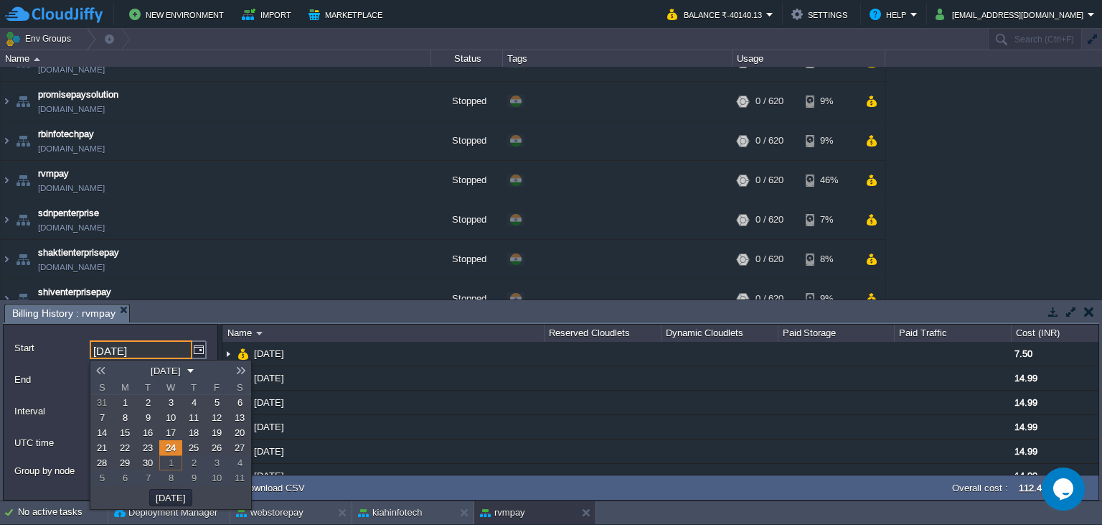
click at [126, 408] on link "1" at bounding box center [124, 402] width 23 height 15
type input "[DATE]"
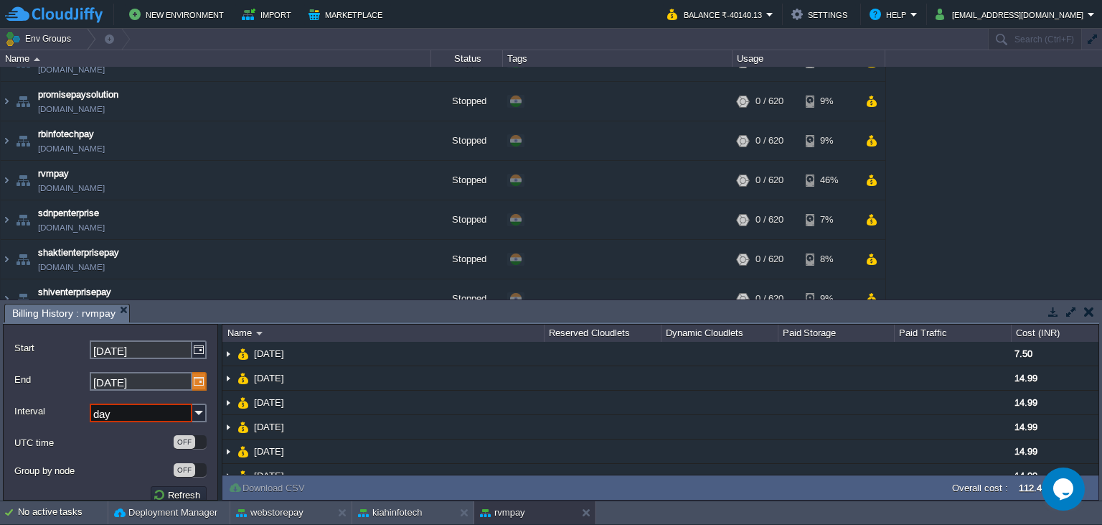
click at [194, 385] on img at bounding box center [199, 381] width 14 height 19
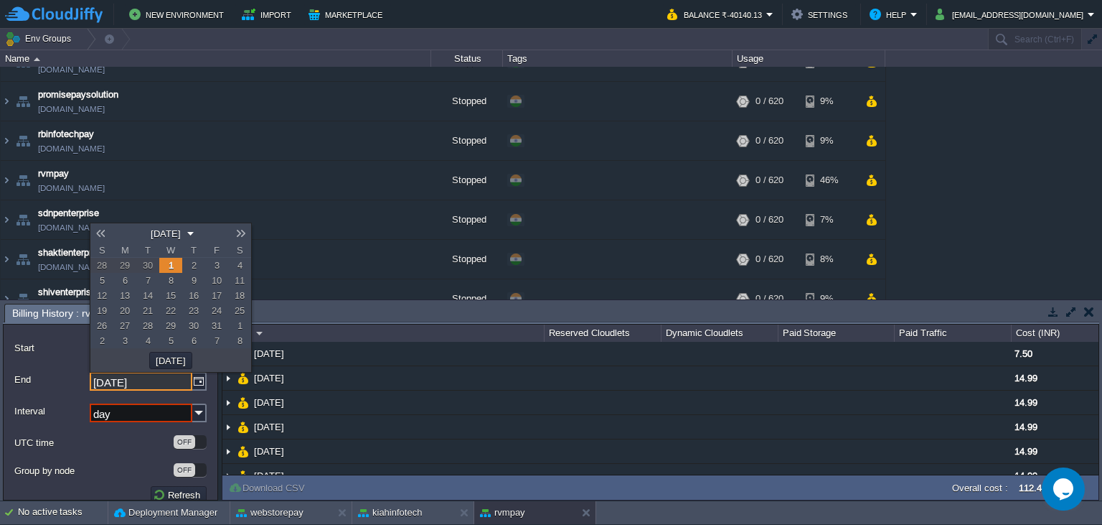
click at [152, 266] on span "30" at bounding box center [148, 265] width 10 height 11
type input "[DATE]"
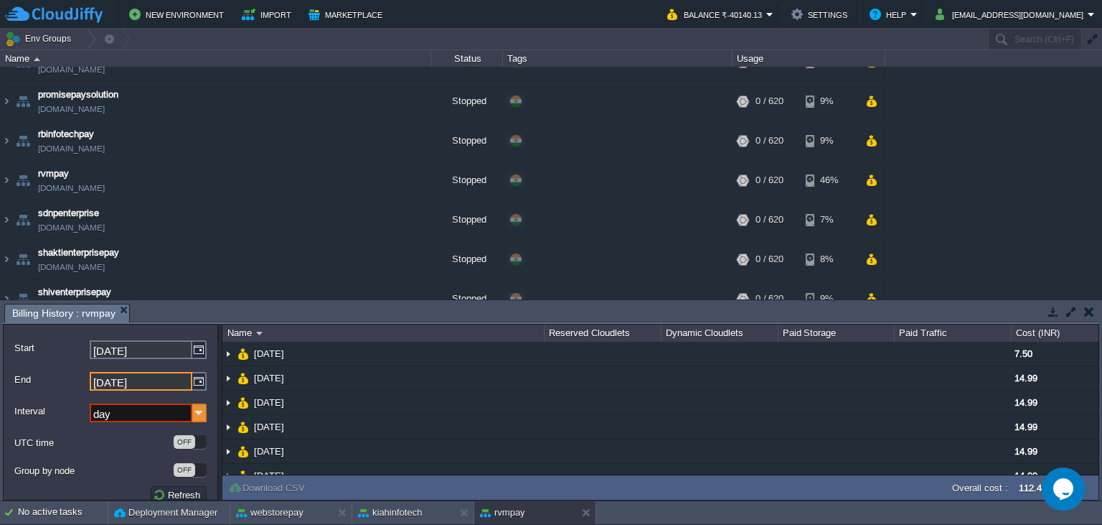
click at [199, 415] on img at bounding box center [199, 412] width 14 height 19
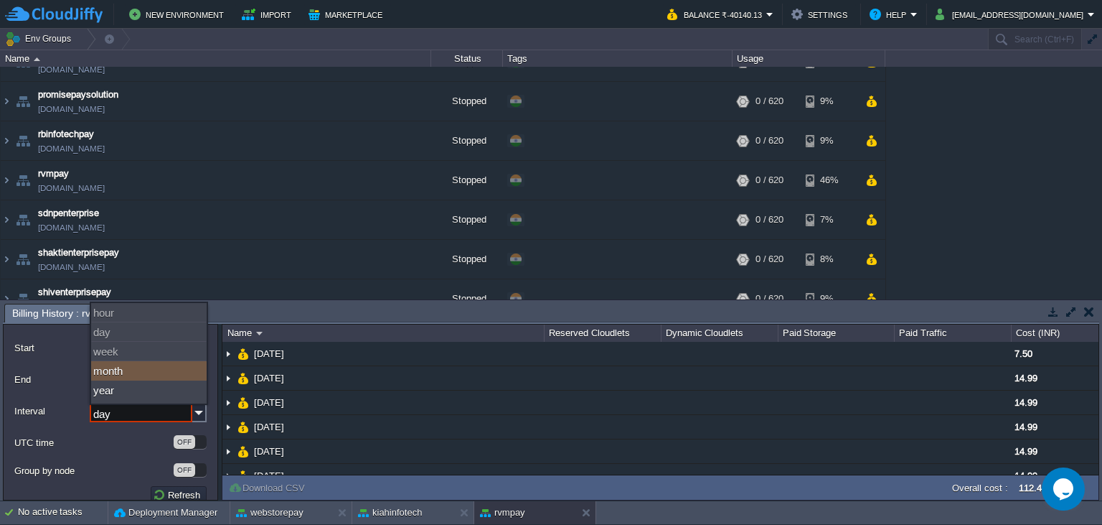
click at [179, 361] on div "week" at bounding box center [149, 351] width 116 height 19
type input "[DATE]"
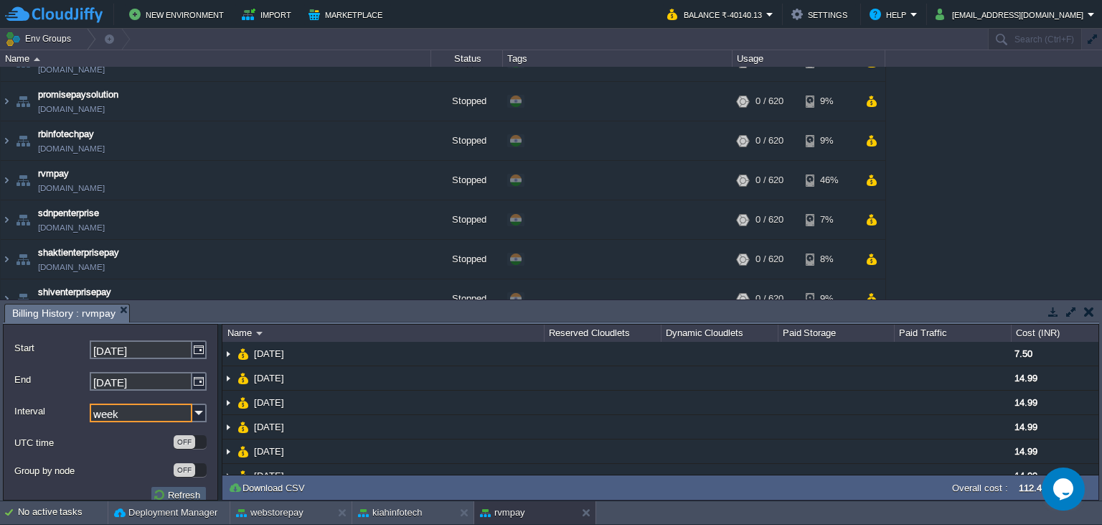
click at [184, 490] on button "Refresh" at bounding box center [179, 494] width 52 height 13
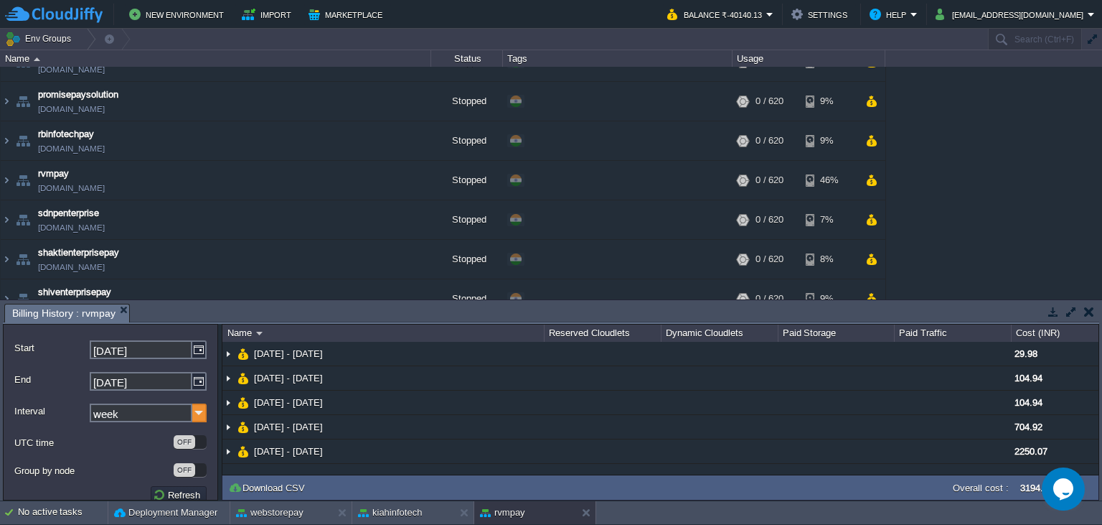
click at [197, 410] on img at bounding box center [199, 412] width 14 height 19
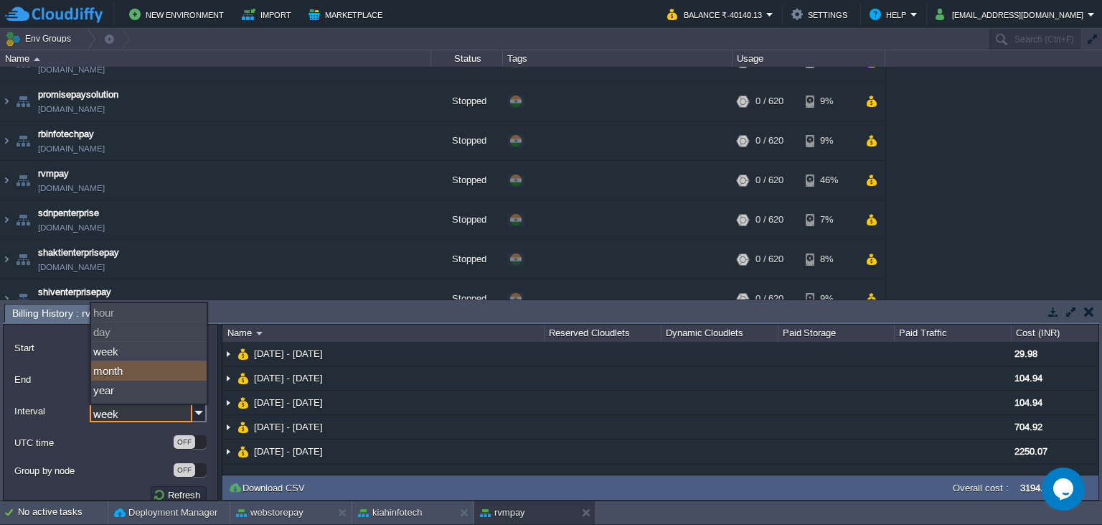
click at [144, 377] on div "month" at bounding box center [149, 370] width 116 height 19
type input "month"
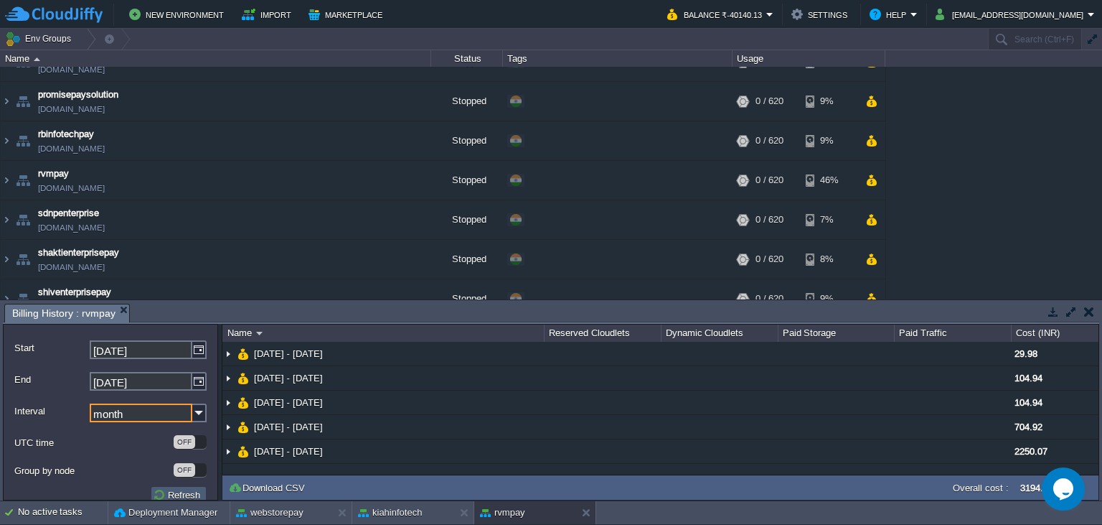
click at [182, 498] on button "Refresh" at bounding box center [179, 494] width 52 height 13
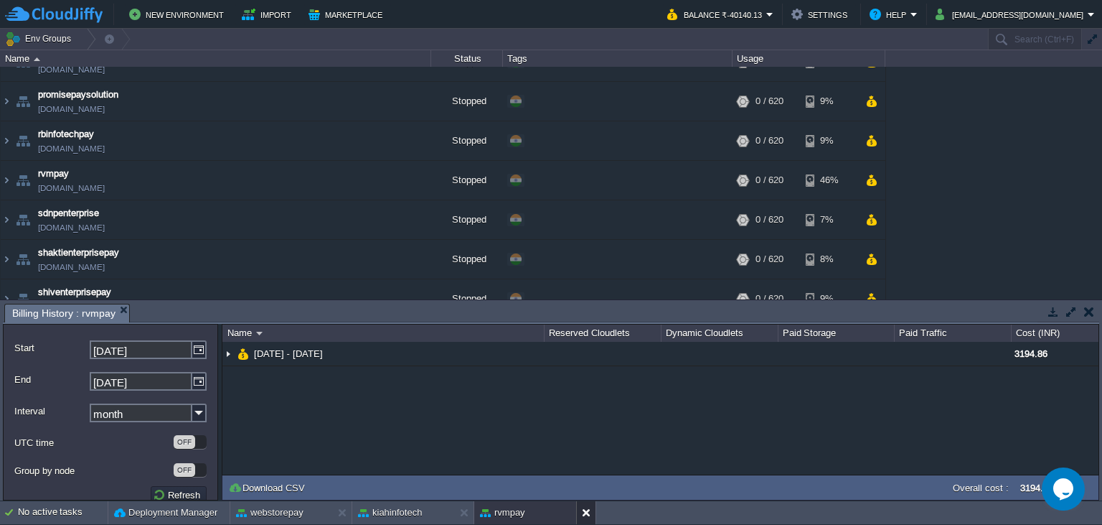
click at [584, 512] on button at bounding box center [589, 512] width 14 height 14
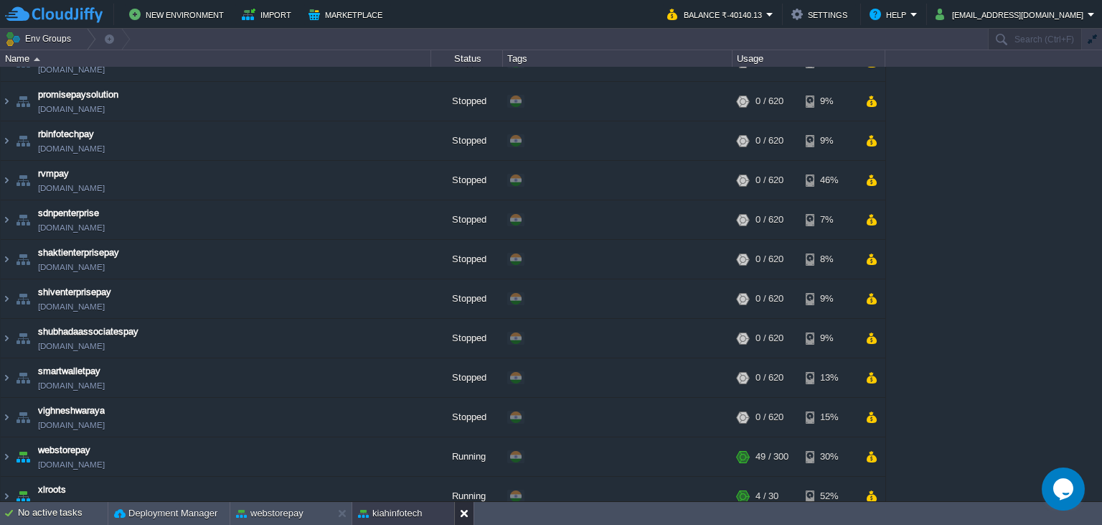
click at [469, 512] on button at bounding box center [467, 513] width 14 height 14
click at [342, 512] on button at bounding box center [345, 513] width 14 height 14
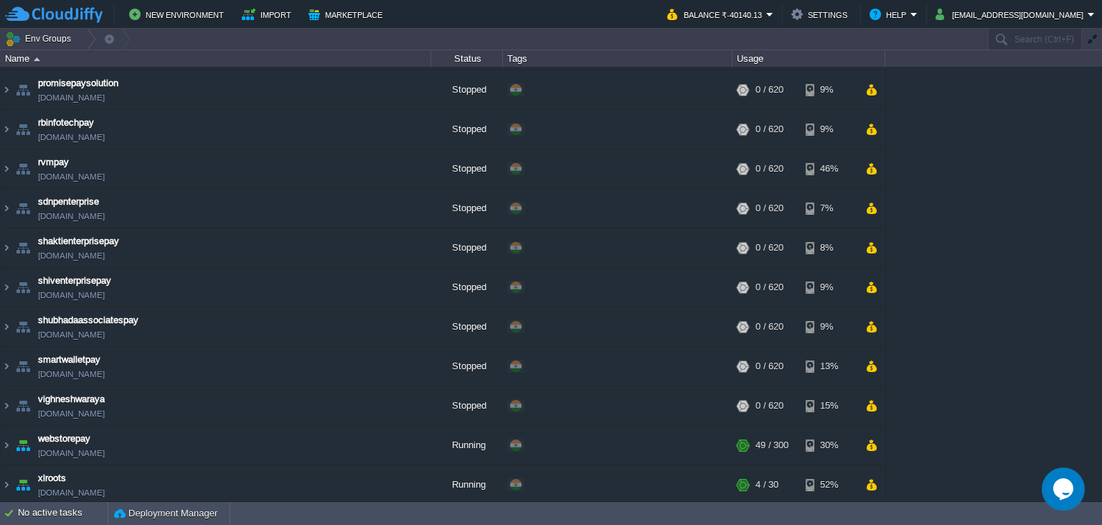
scroll to position [0, 0]
